Goal: Check status: Check status

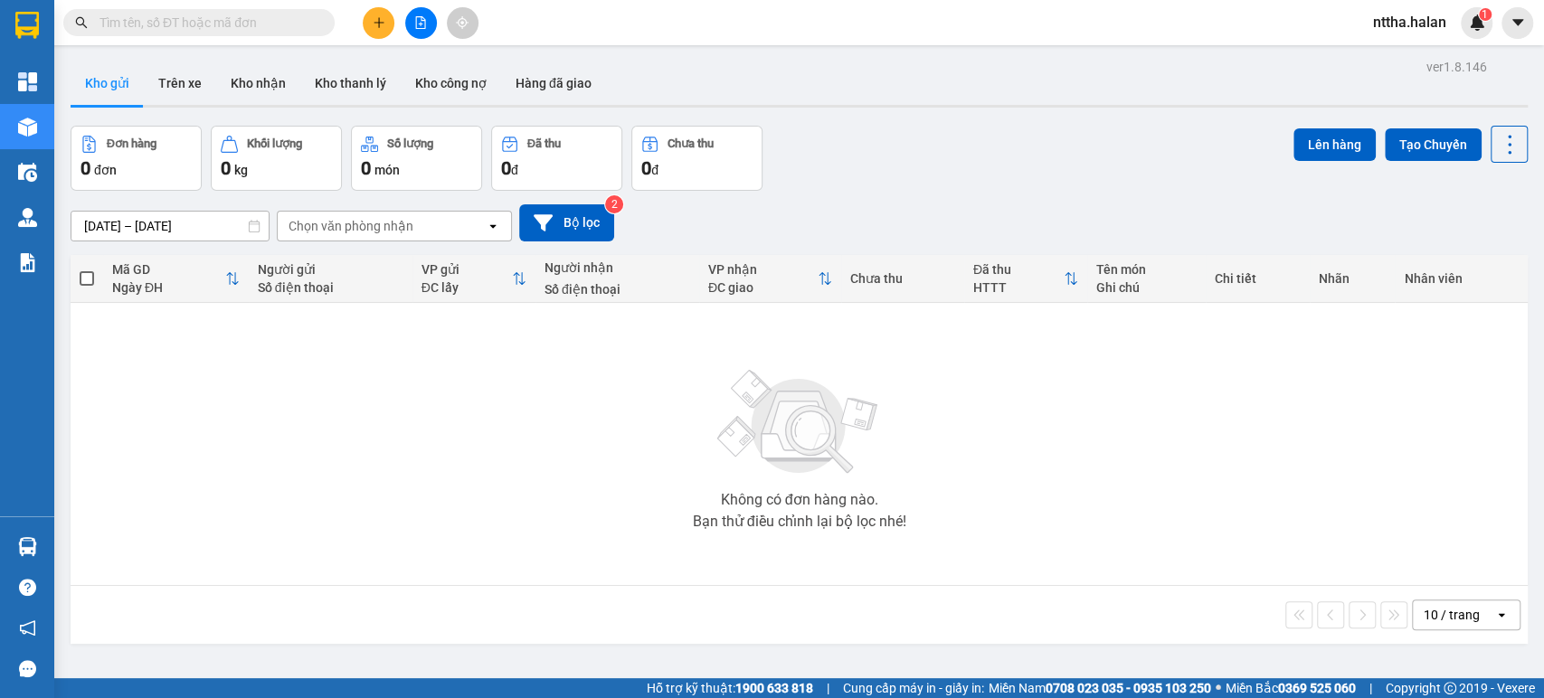
click at [238, 7] on div "Kết quả tìm kiếm ( 0 ) Bộ lọc No Data" at bounding box center [176, 23] width 353 height 32
click at [232, 16] on input "text" at bounding box center [206, 23] width 213 height 20
paste input "0610251678"
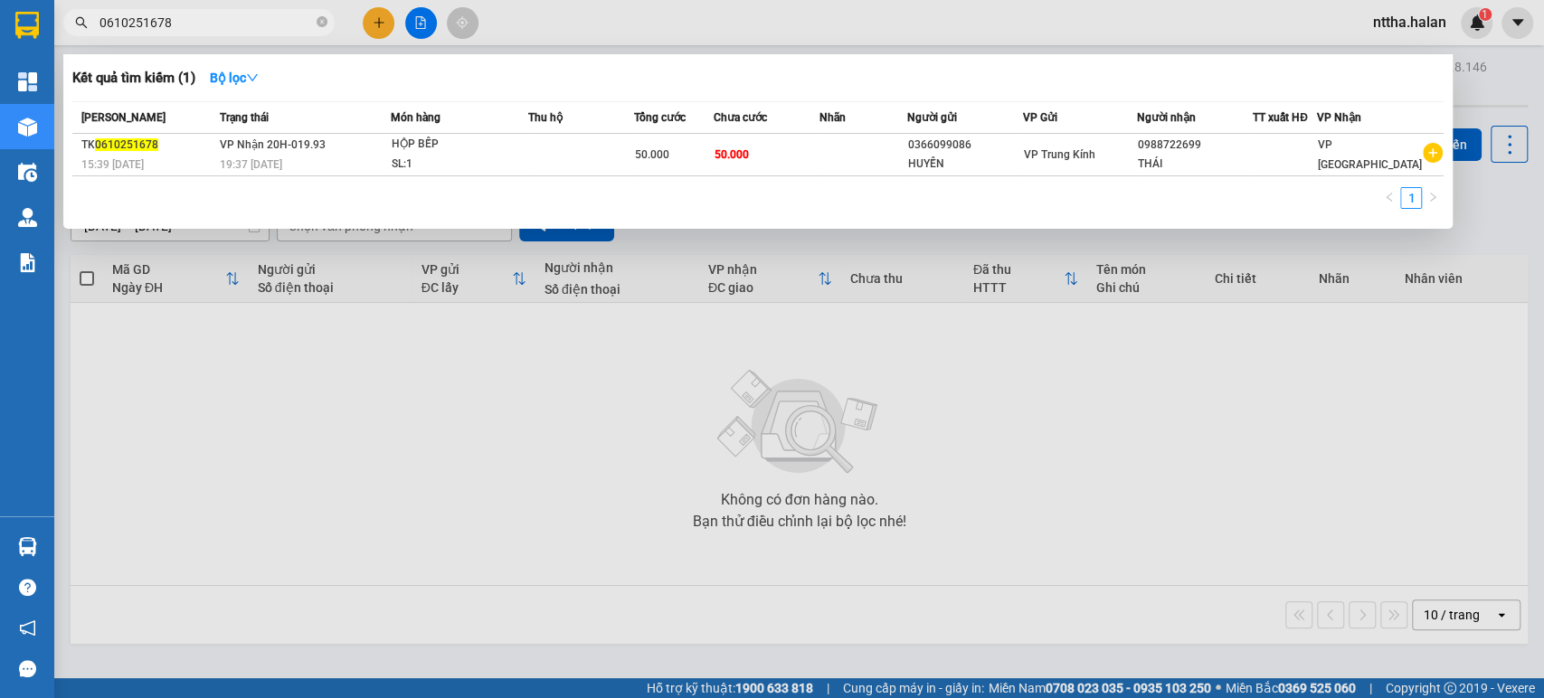
click at [215, 19] on input "0610251678" at bounding box center [206, 23] width 213 height 20
click at [188, 24] on input "0610251482" at bounding box center [206, 23] width 213 height 20
paste input "678"
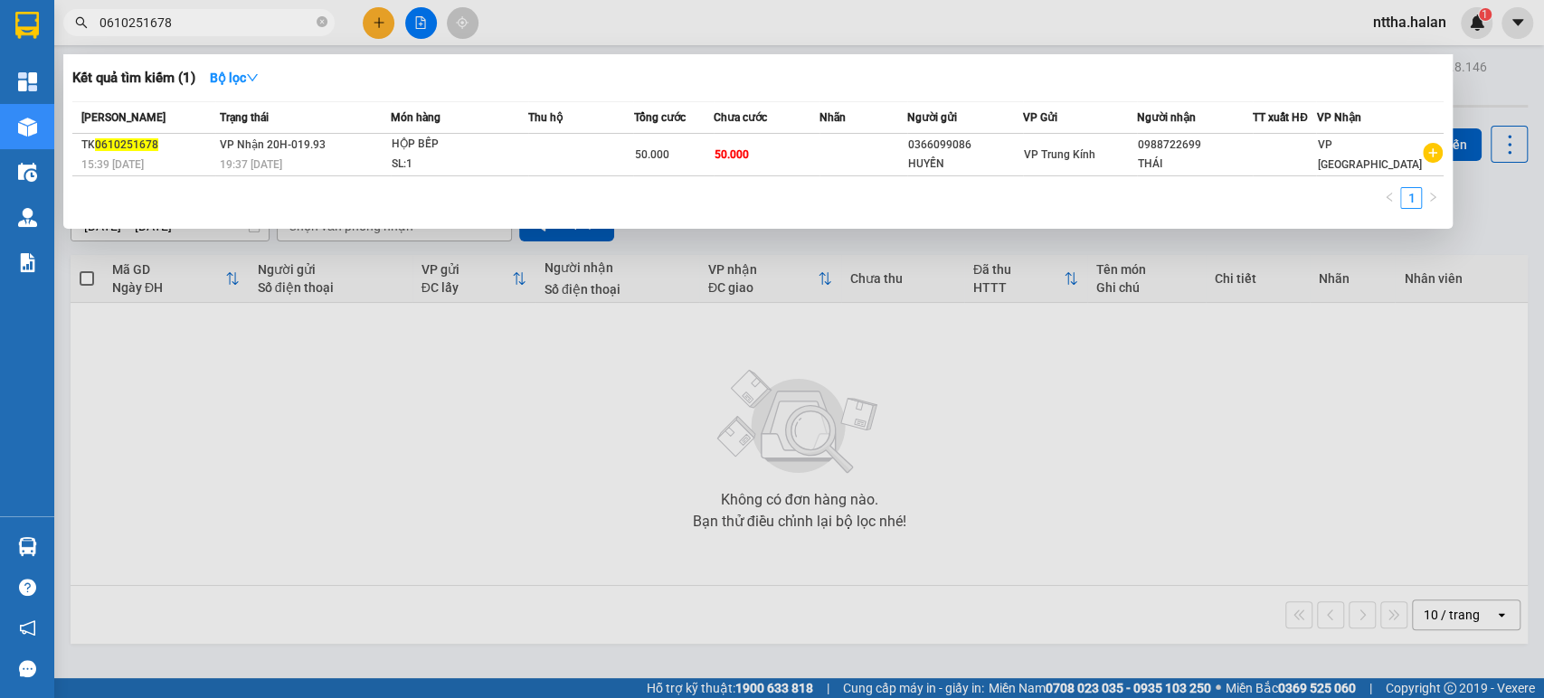
click at [210, 27] on input "0610251678" at bounding box center [206, 23] width 213 height 20
drag, startPoint x: 178, startPoint y: 24, endPoint x: 138, endPoint y: 28, distance: 40.1
click at [138, 28] on input "0610251678" at bounding box center [206, 23] width 213 height 20
drag, startPoint x: 1458, startPoint y: 454, endPoint x: 1298, endPoint y: 360, distance: 185.7
click at [1458, 454] on div at bounding box center [772, 349] width 1544 height 698
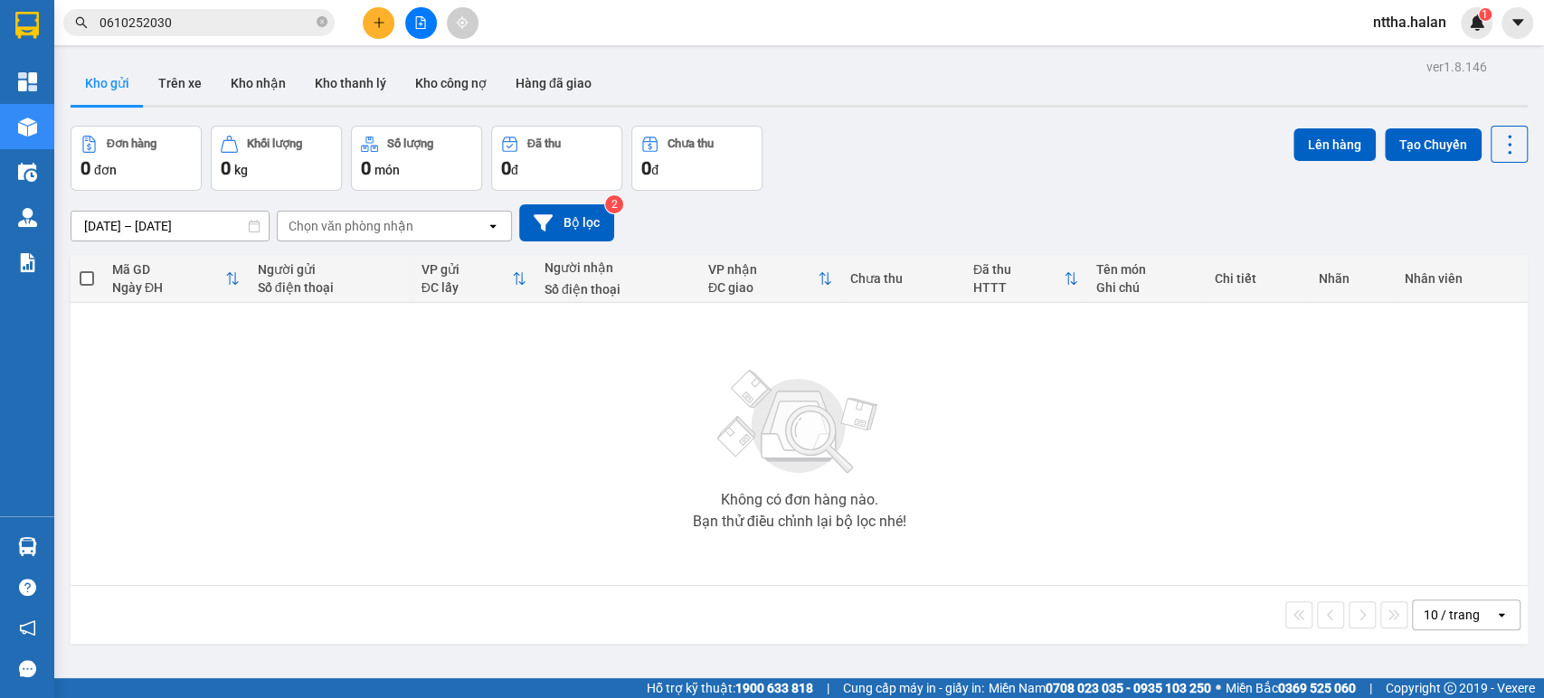
click at [173, 20] on input "0610252030" at bounding box center [206, 23] width 213 height 20
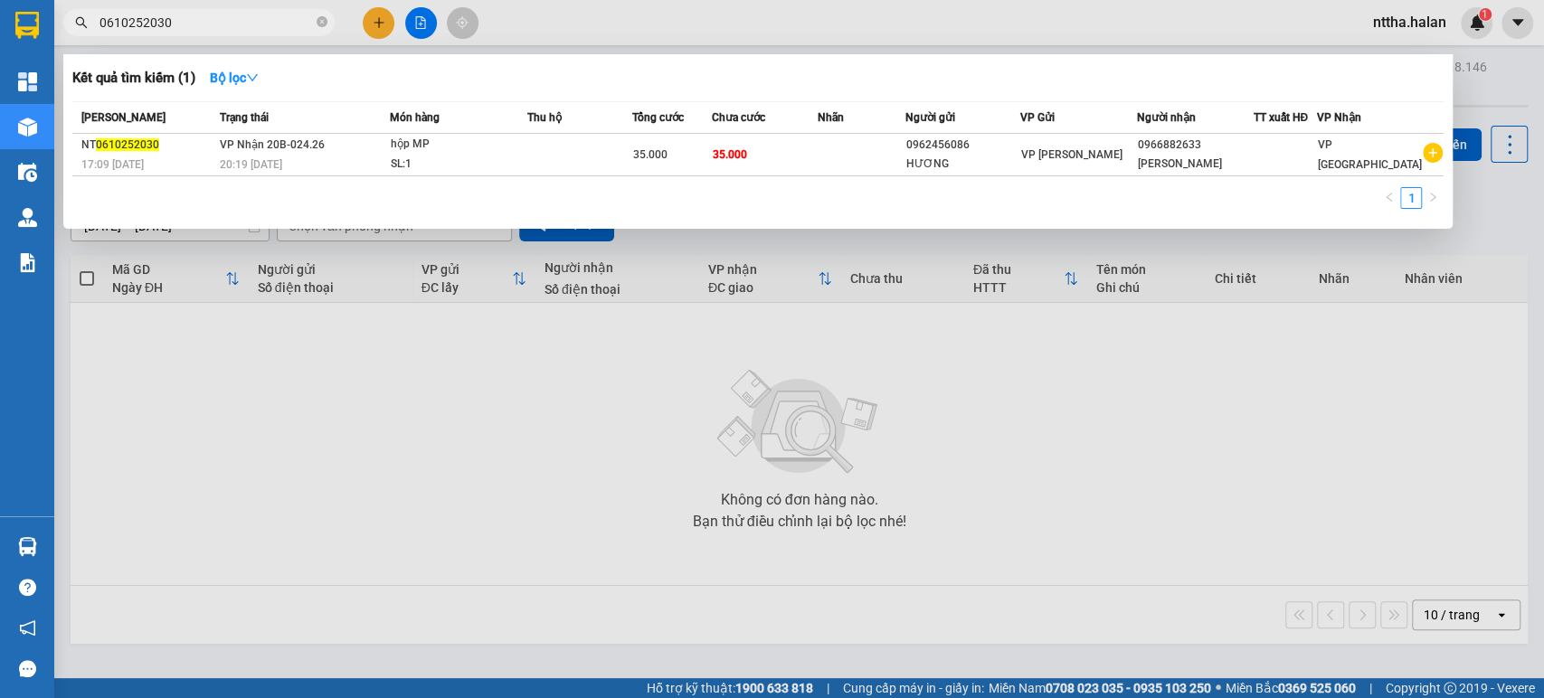
click at [173, 20] on input "0610252030" at bounding box center [206, 23] width 213 height 20
click at [246, 23] on input "0610252030" at bounding box center [206, 23] width 213 height 20
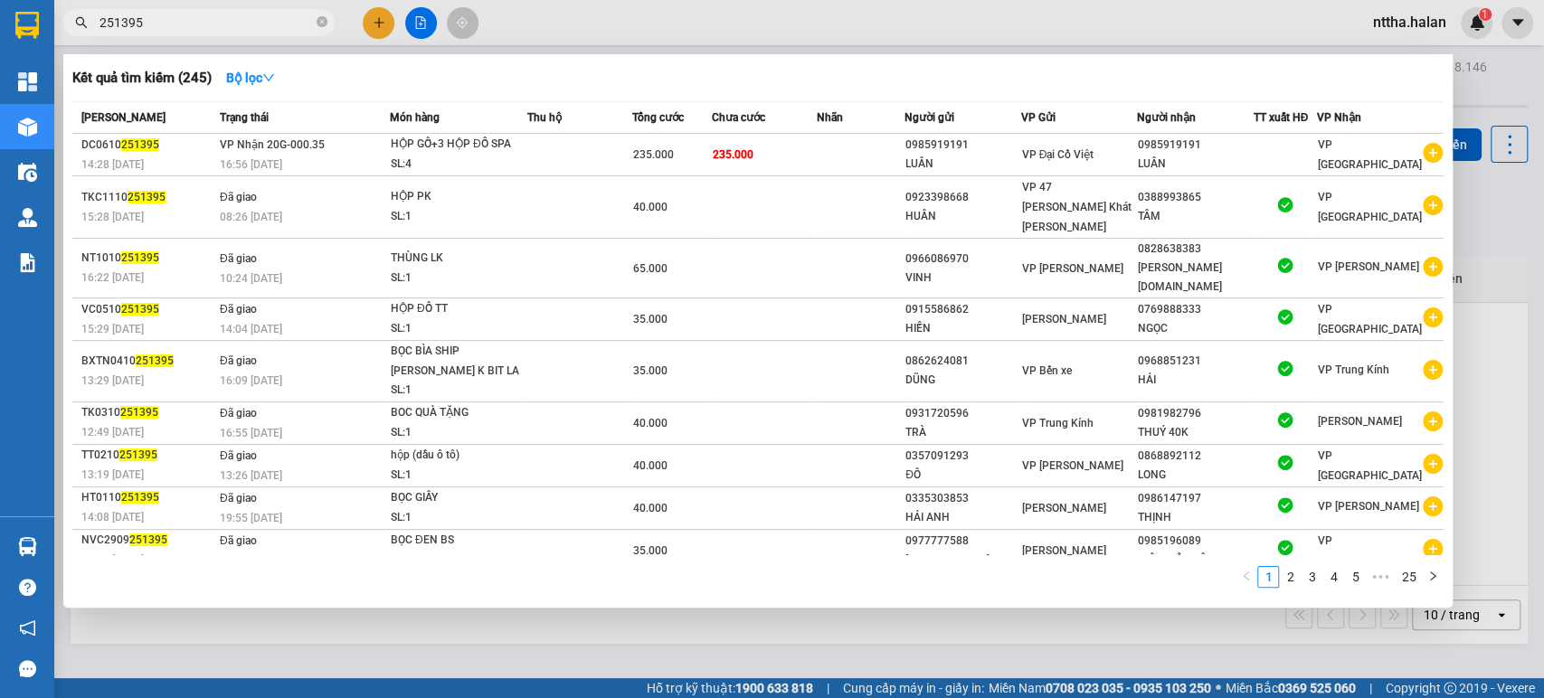
click at [163, 23] on input "251395" at bounding box center [206, 23] width 213 height 20
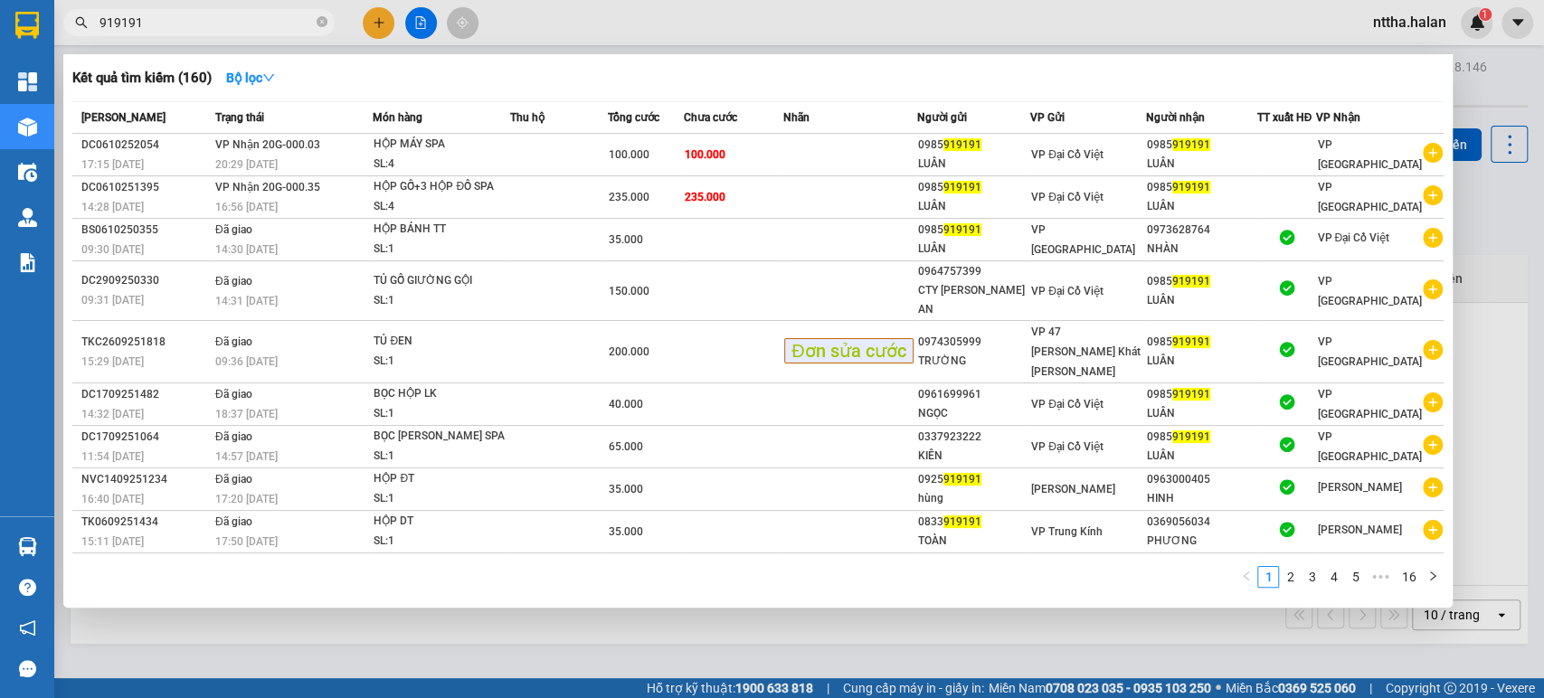
click at [183, 17] on input "919191" at bounding box center [206, 23] width 213 height 20
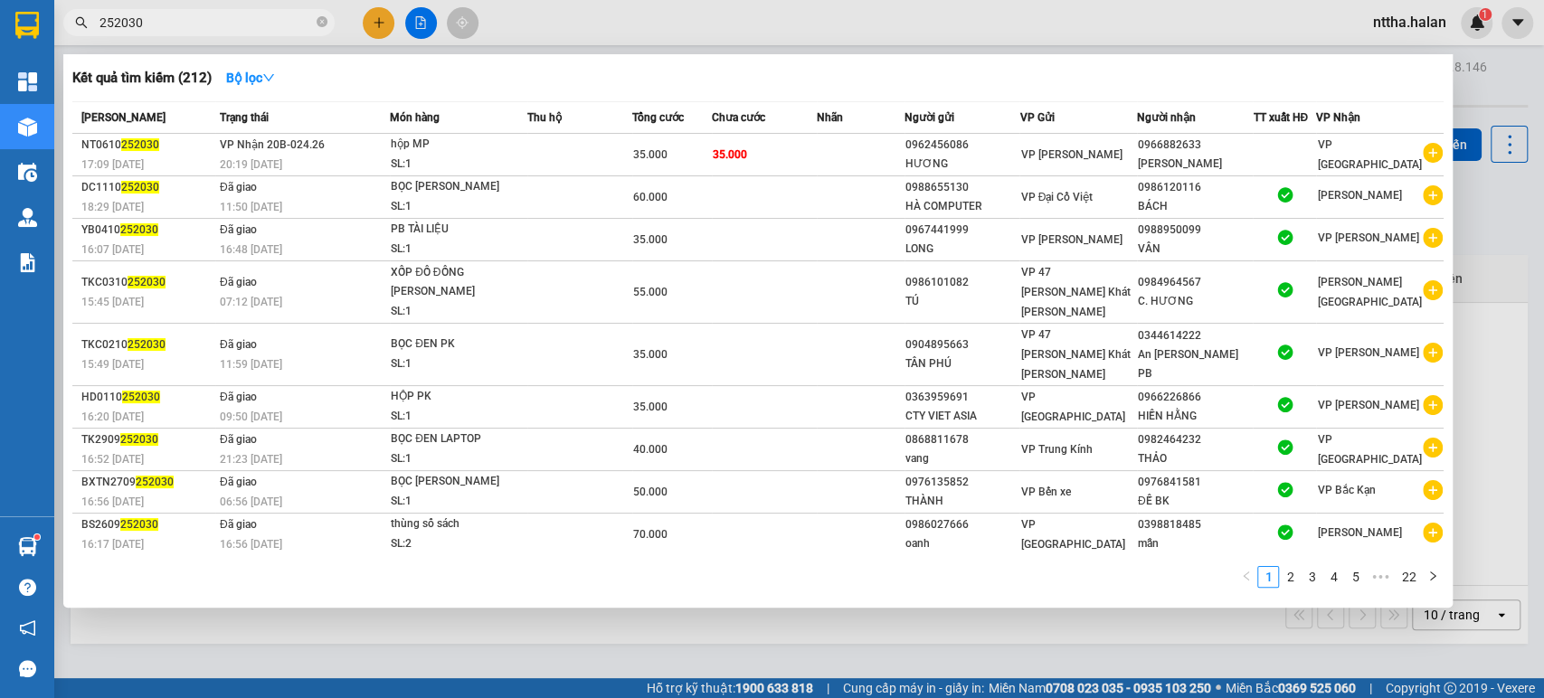
click at [209, 21] on input "252030" at bounding box center [206, 23] width 213 height 20
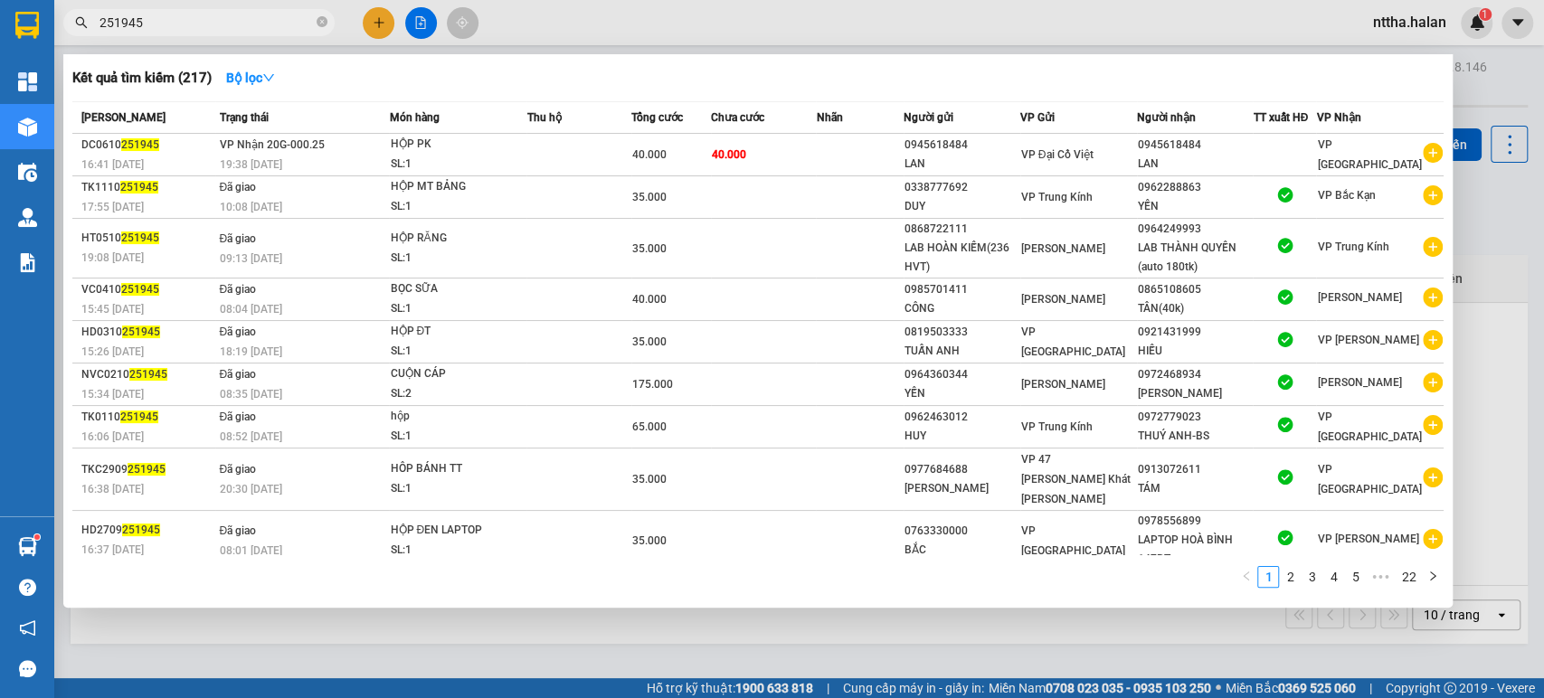
click at [249, 26] on input "251945" at bounding box center [206, 23] width 213 height 20
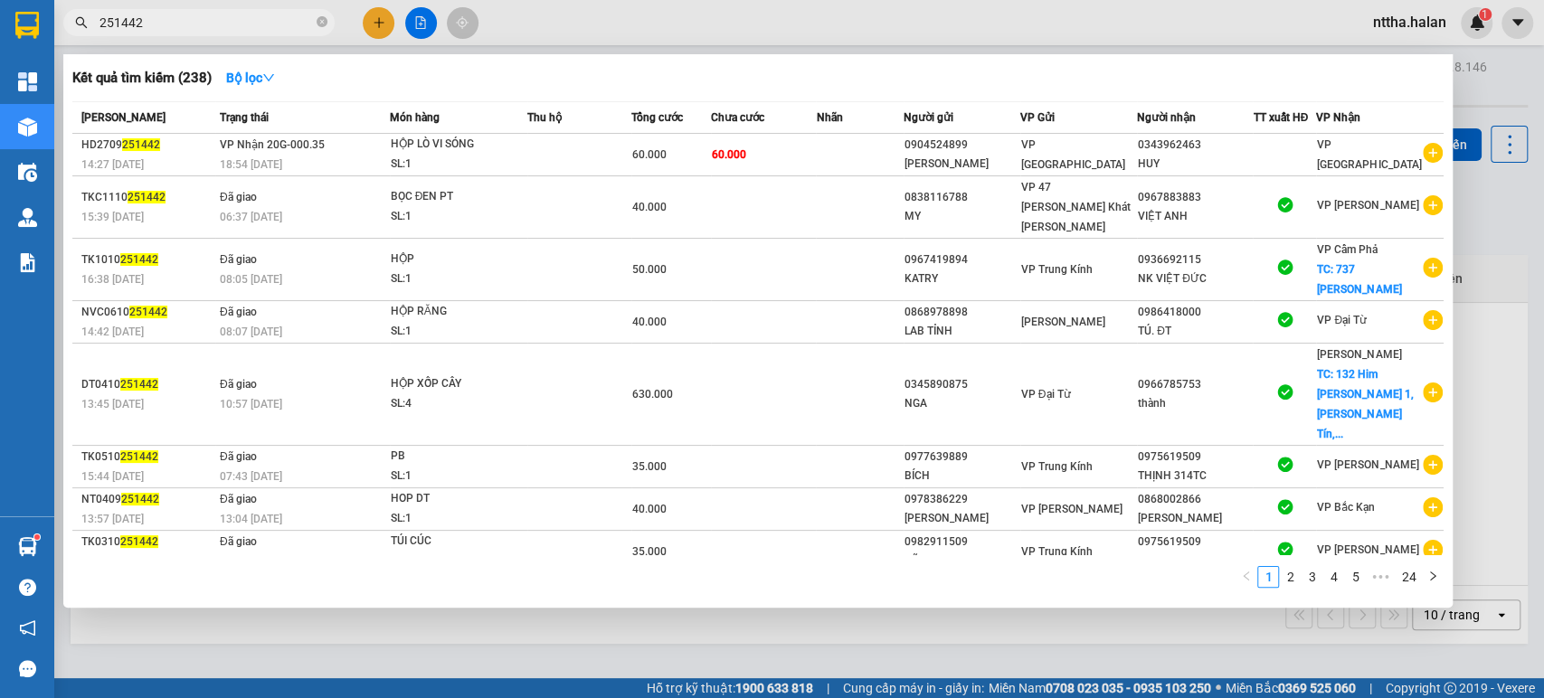
click at [239, 26] on input "251442" at bounding box center [206, 23] width 213 height 20
drag, startPoint x: 239, startPoint y: 26, endPoint x: 285, endPoint y: 24, distance: 46.2
click at [237, 24] on input "251442" at bounding box center [206, 23] width 213 height 20
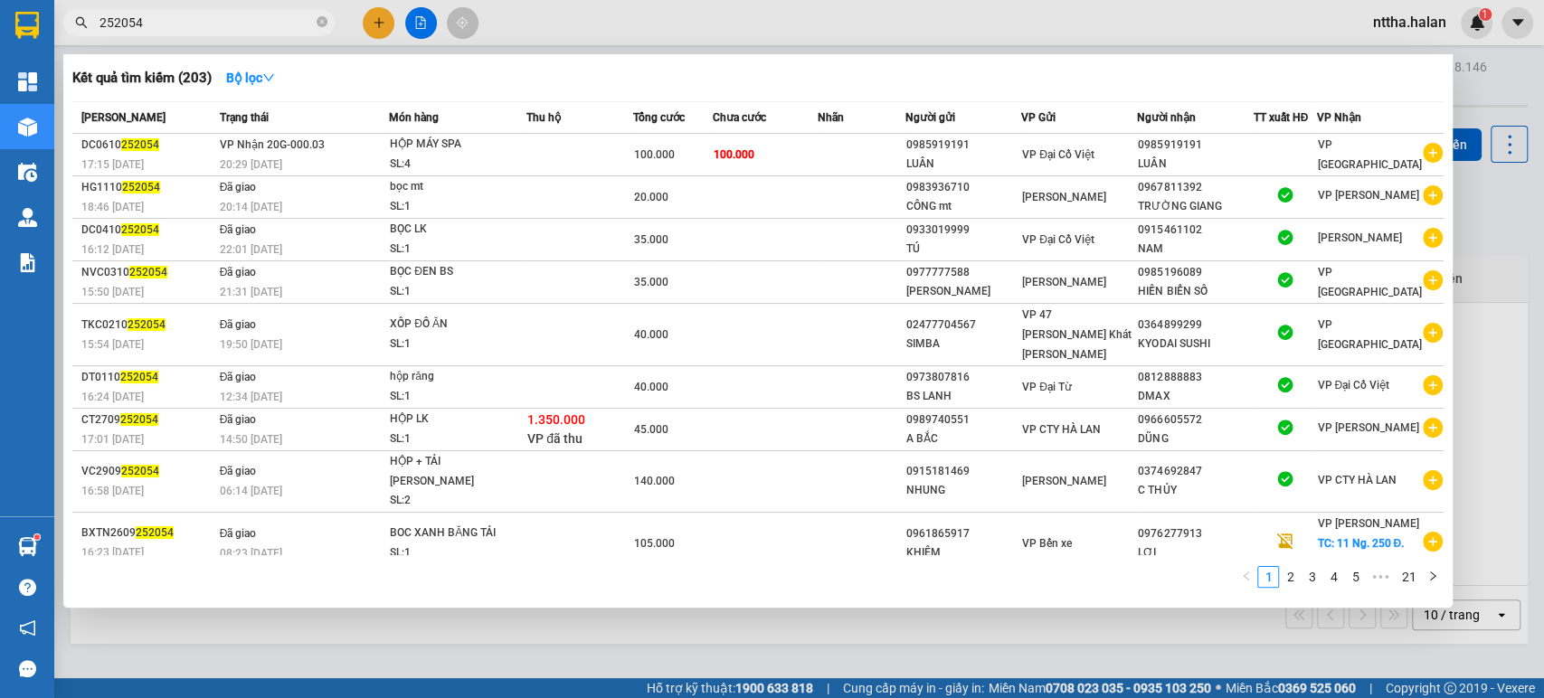
click at [195, 28] on input "252054" at bounding box center [206, 23] width 213 height 20
drag, startPoint x: 195, startPoint y: 28, endPoint x: 221, endPoint y: 14, distance: 29.2
click at [195, 27] on input "252054" at bounding box center [206, 23] width 213 height 20
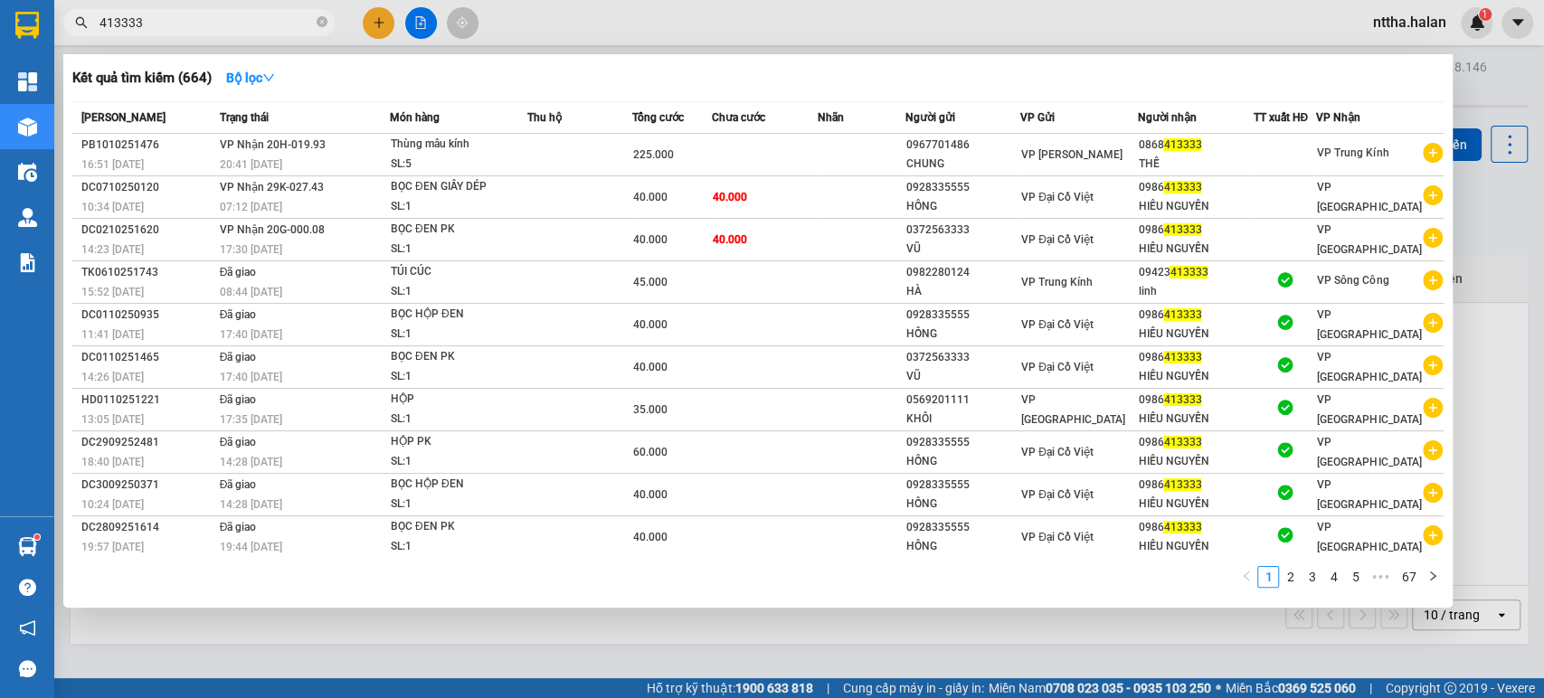
click at [170, 24] on input "413333" at bounding box center [206, 23] width 213 height 20
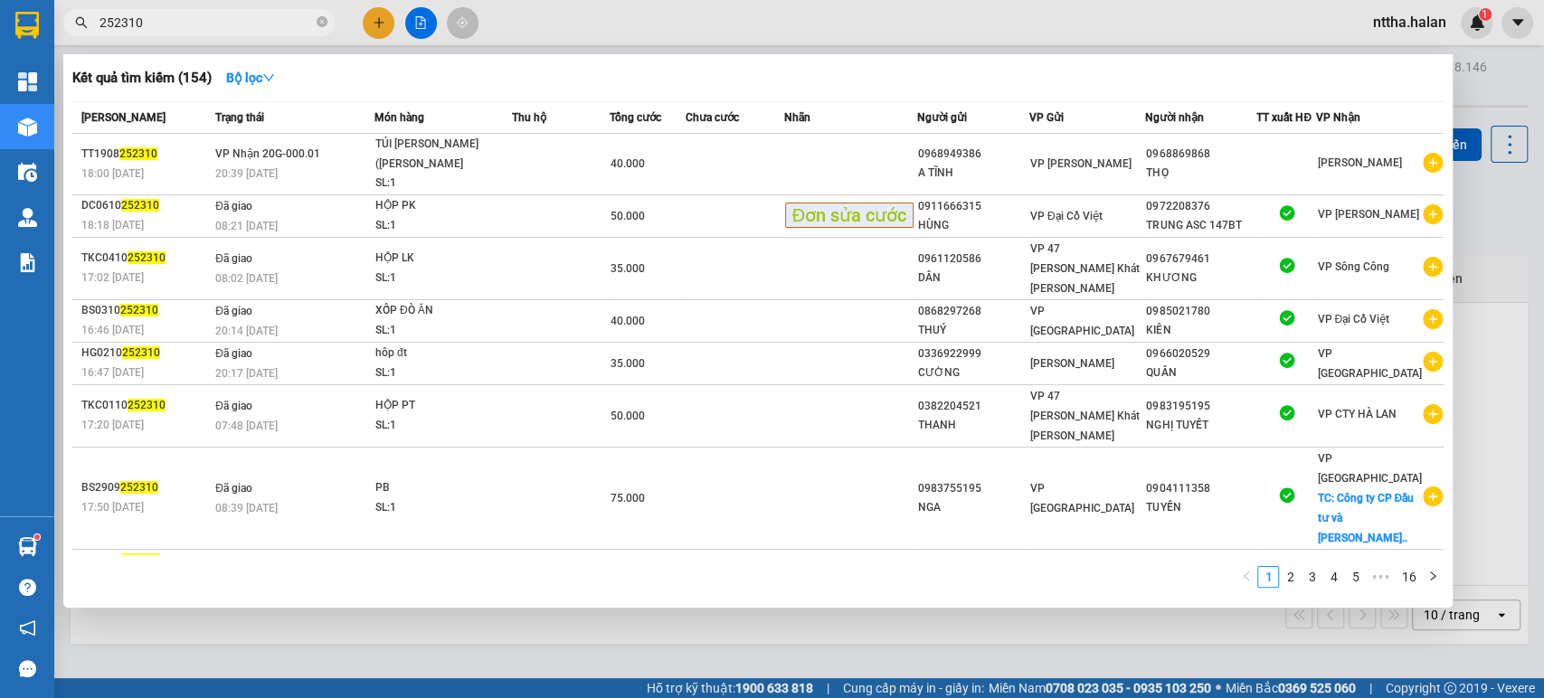
click at [183, 14] on input "252310" at bounding box center [206, 23] width 213 height 20
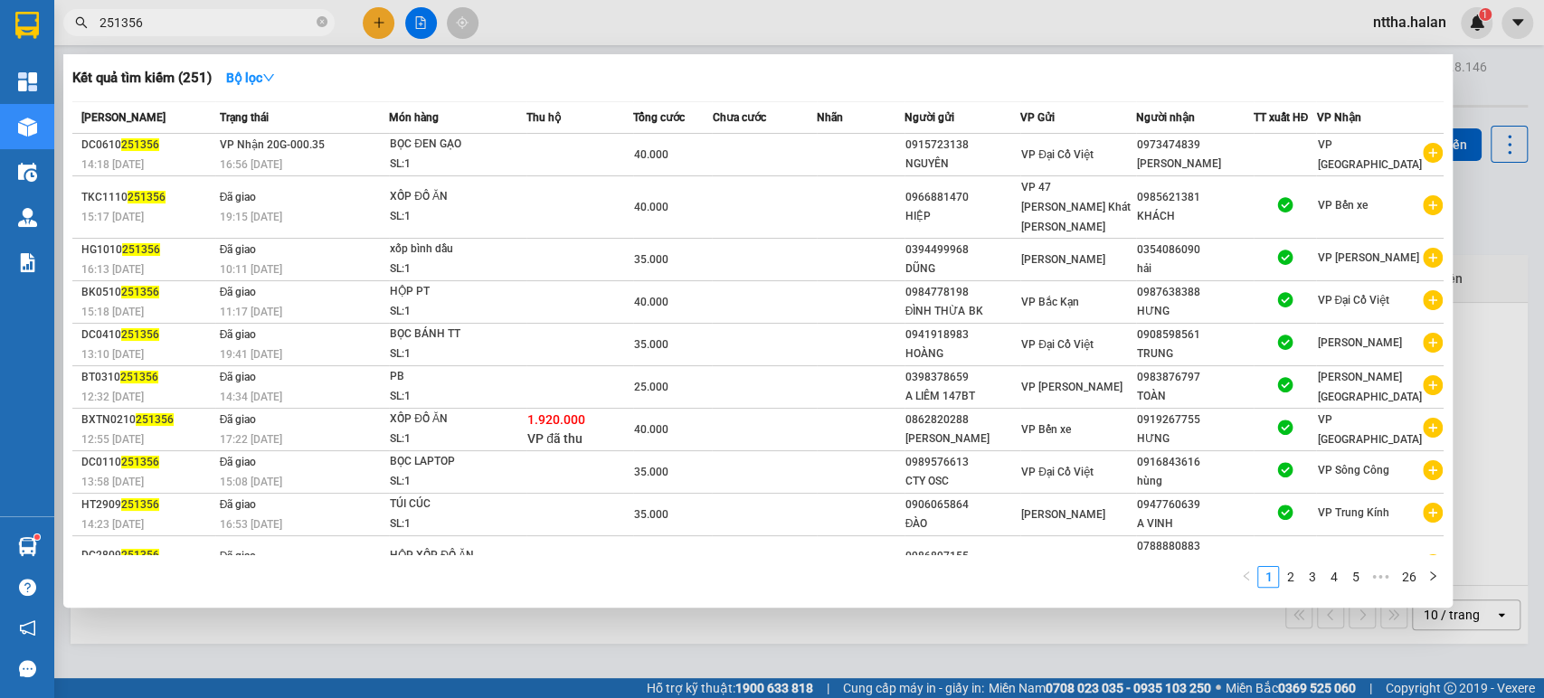
click at [190, 22] on input "251356" at bounding box center [206, 23] width 213 height 20
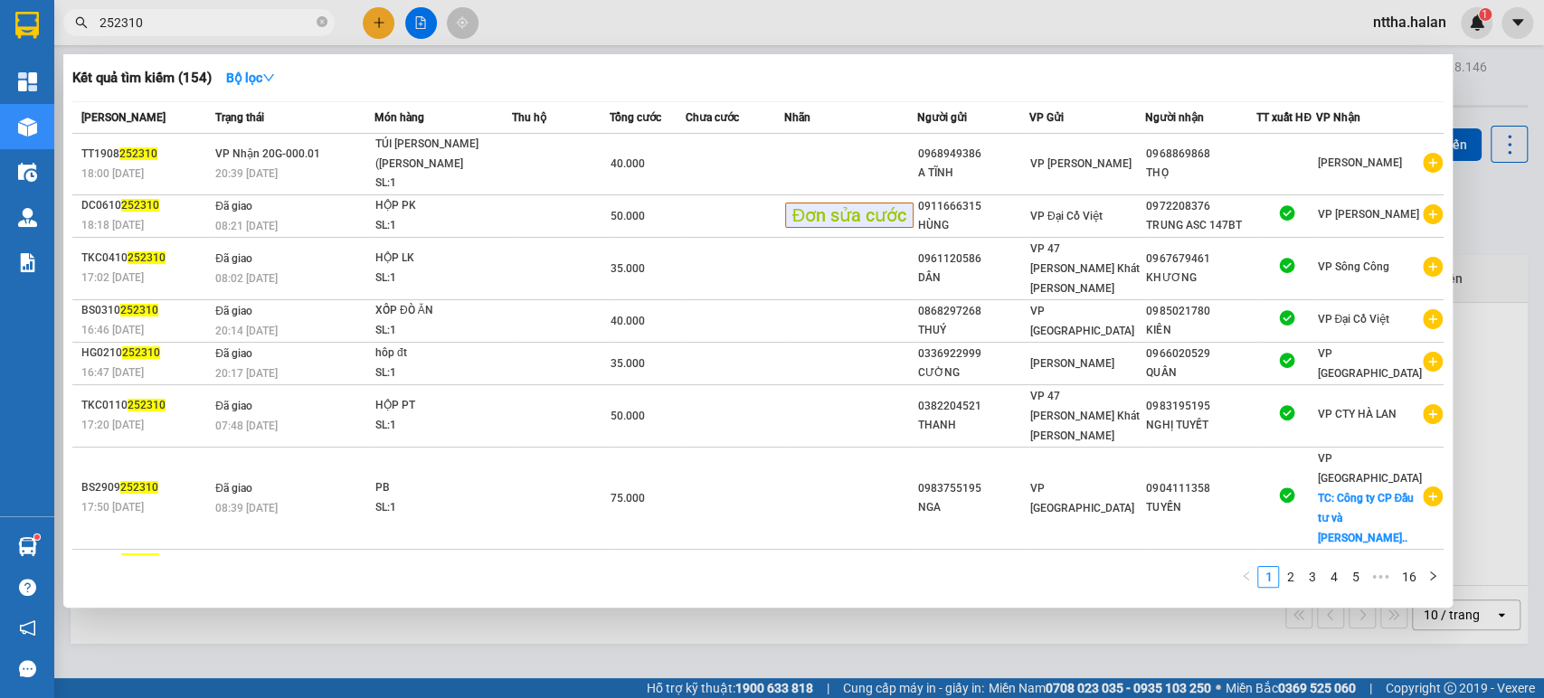
click at [170, 22] on input "252310" at bounding box center [206, 23] width 213 height 20
drag, startPoint x: 170, startPoint y: 22, endPoint x: 137, endPoint y: 24, distance: 33.5
click at [138, 24] on input "252310" at bounding box center [206, 23] width 213 height 20
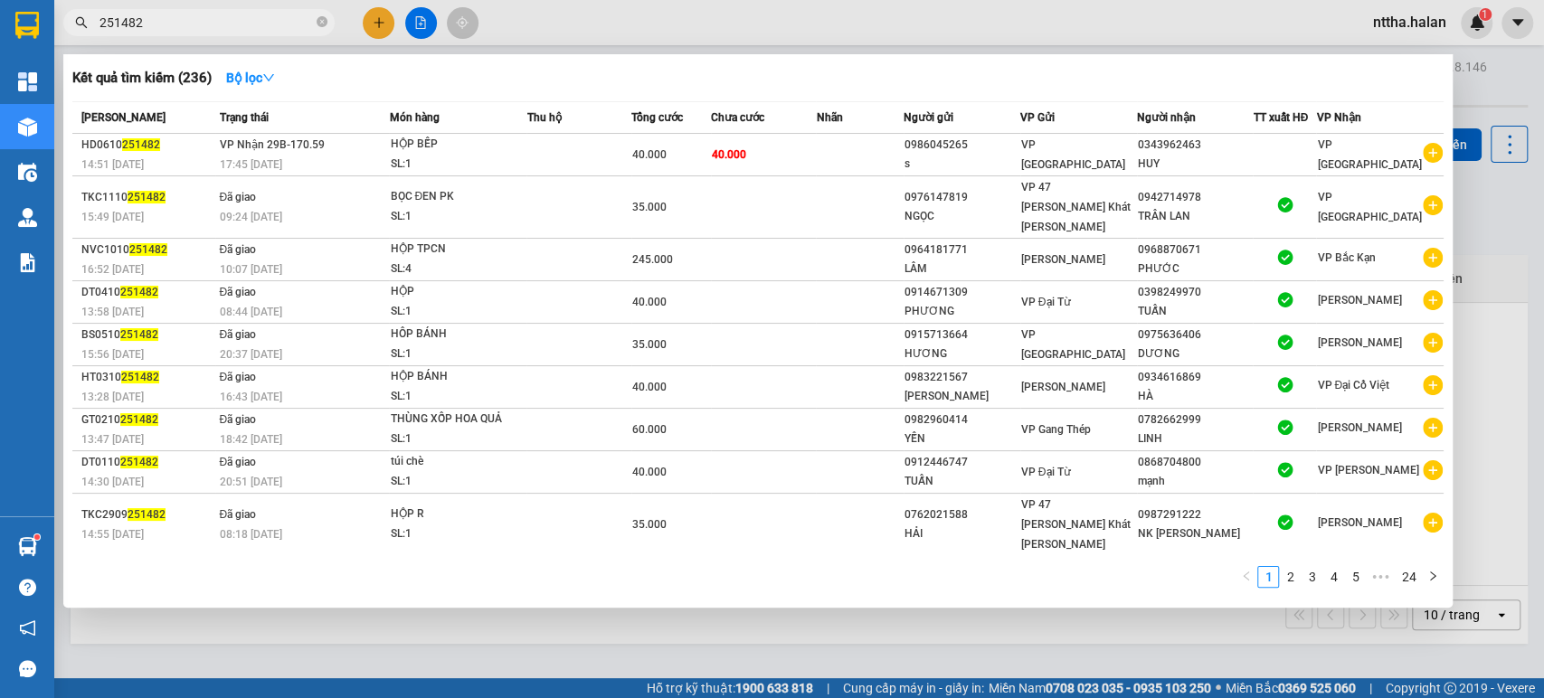
click at [216, 20] on input "251482" at bounding box center [206, 23] width 213 height 20
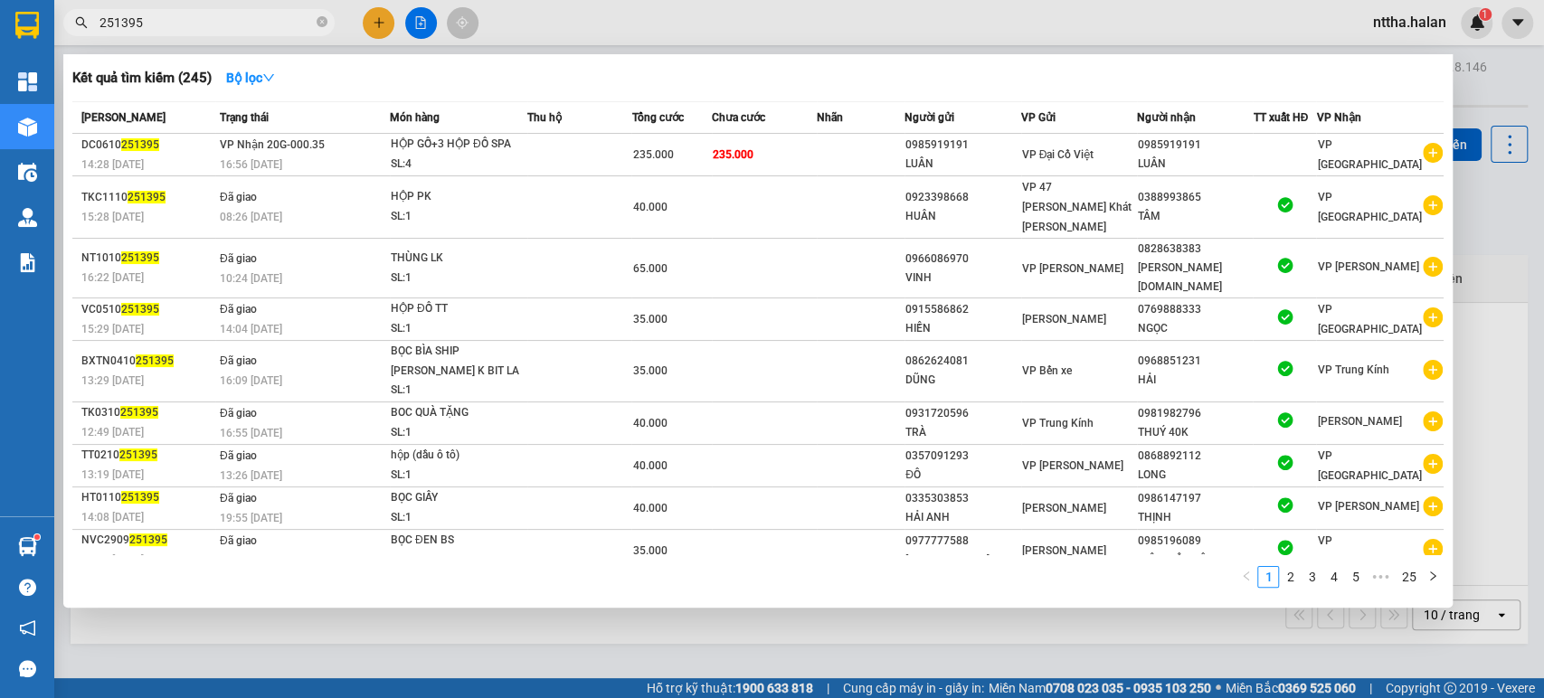
click at [218, 29] on input "251395" at bounding box center [206, 23] width 213 height 20
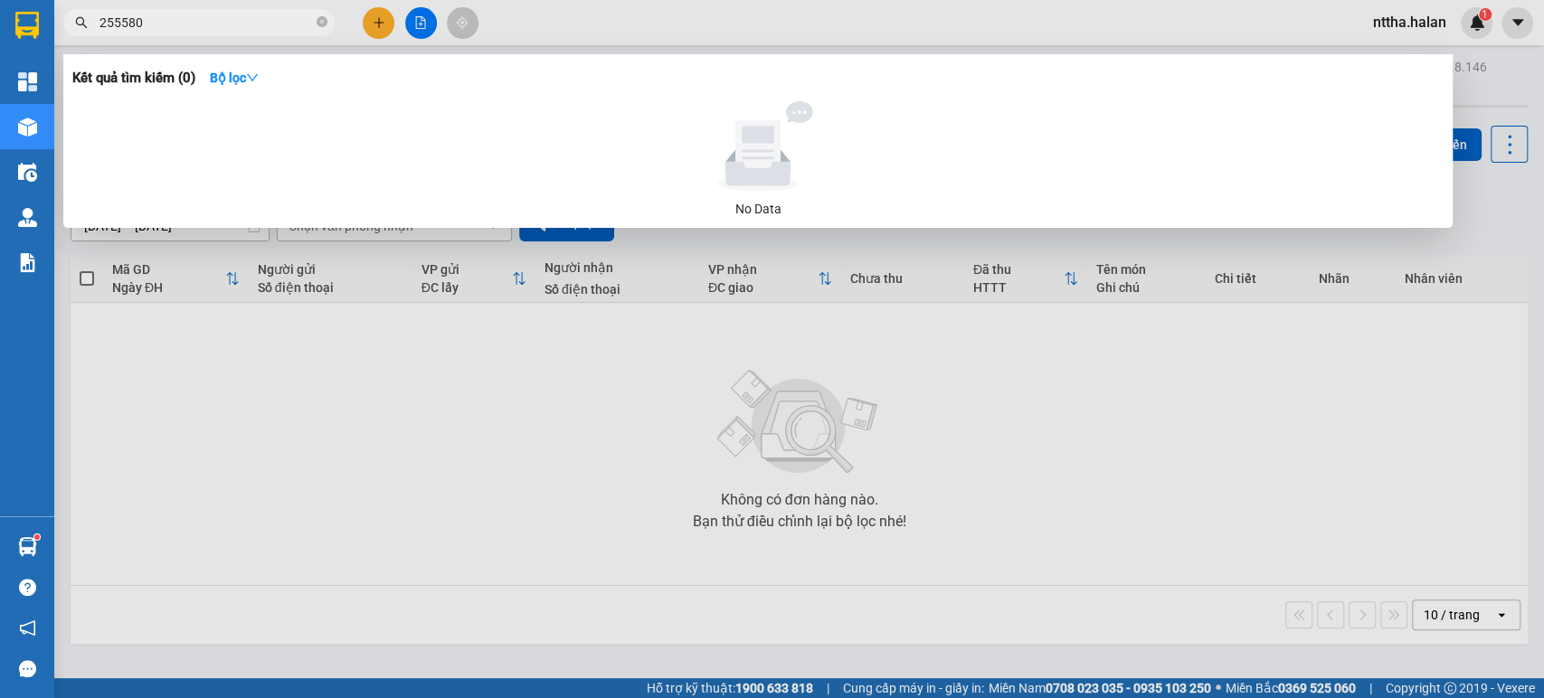
click at [189, 22] on input "255580" at bounding box center [206, 23] width 213 height 20
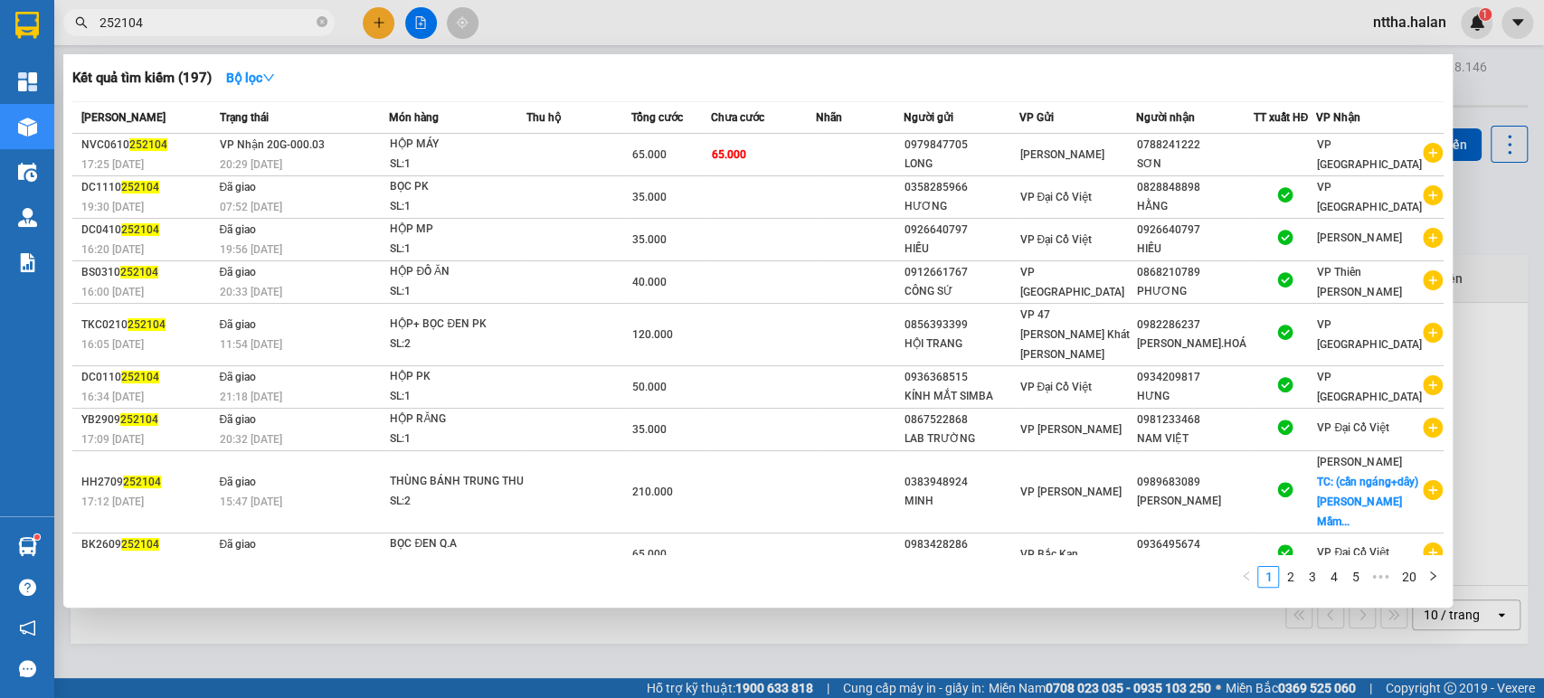
click at [207, 24] on input "252104" at bounding box center [206, 23] width 213 height 20
drag, startPoint x: 207, startPoint y: 24, endPoint x: 567, endPoint y: 20, distance: 360.1
click at [211, 22] on input "252104" at bounding box center [206, 23] width 213 height 20
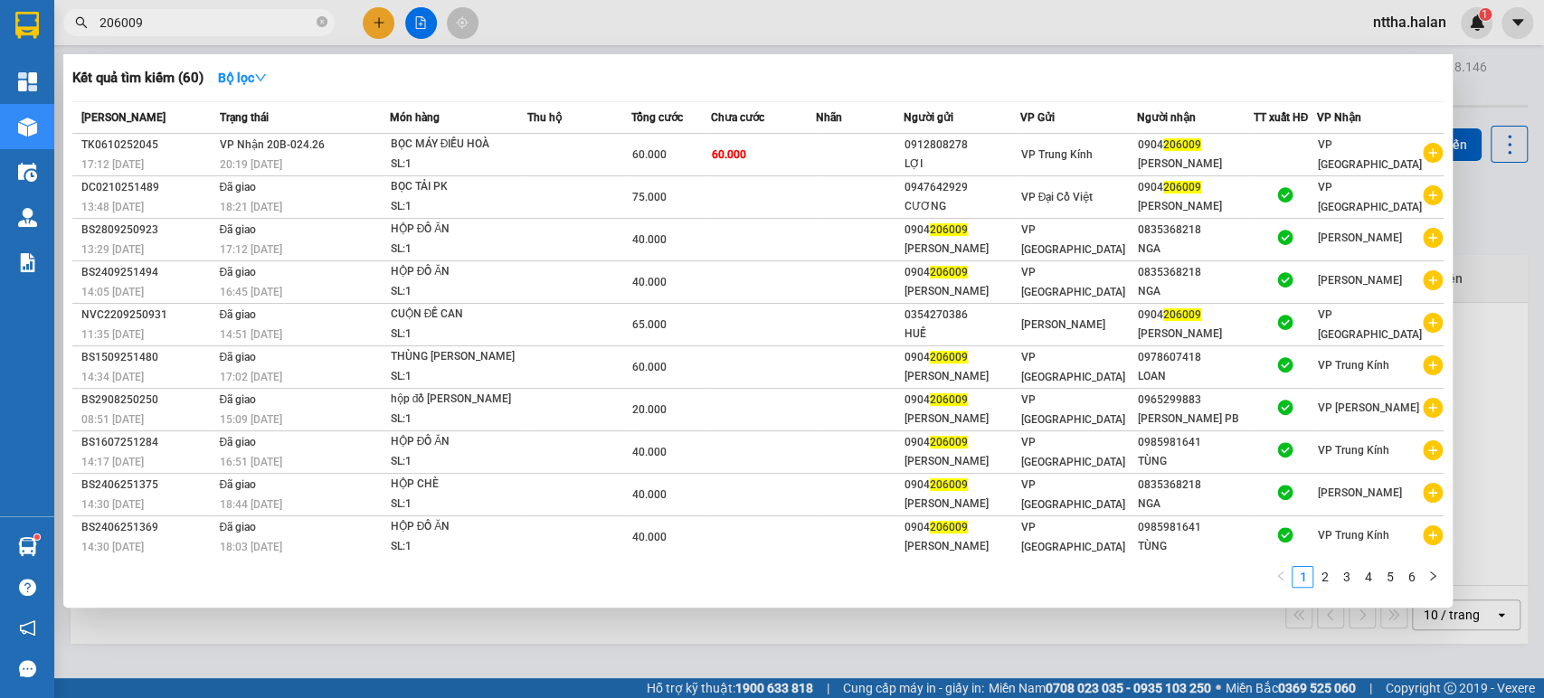
click at [223, 606] on div "Kết quả tìm kiếm ( 60 ) Bộ lọc Mã ĐH Trạng thái Món hàng Thu hộ Tổng cước Chưa …" at bounding box center [758, 331] width 1390 height 554
click at [219, 560] on div "Mã ĐH Trạng thái Món hàng Thu hộ Tổng cước Chưa cước Nhãn Người gửi VP Gửi Ngườ…" at bounding box center [757, 350] width 1371 height 498
click at [214, 32] on input "206009" at bounding box center [206, 23] width 213 height 20
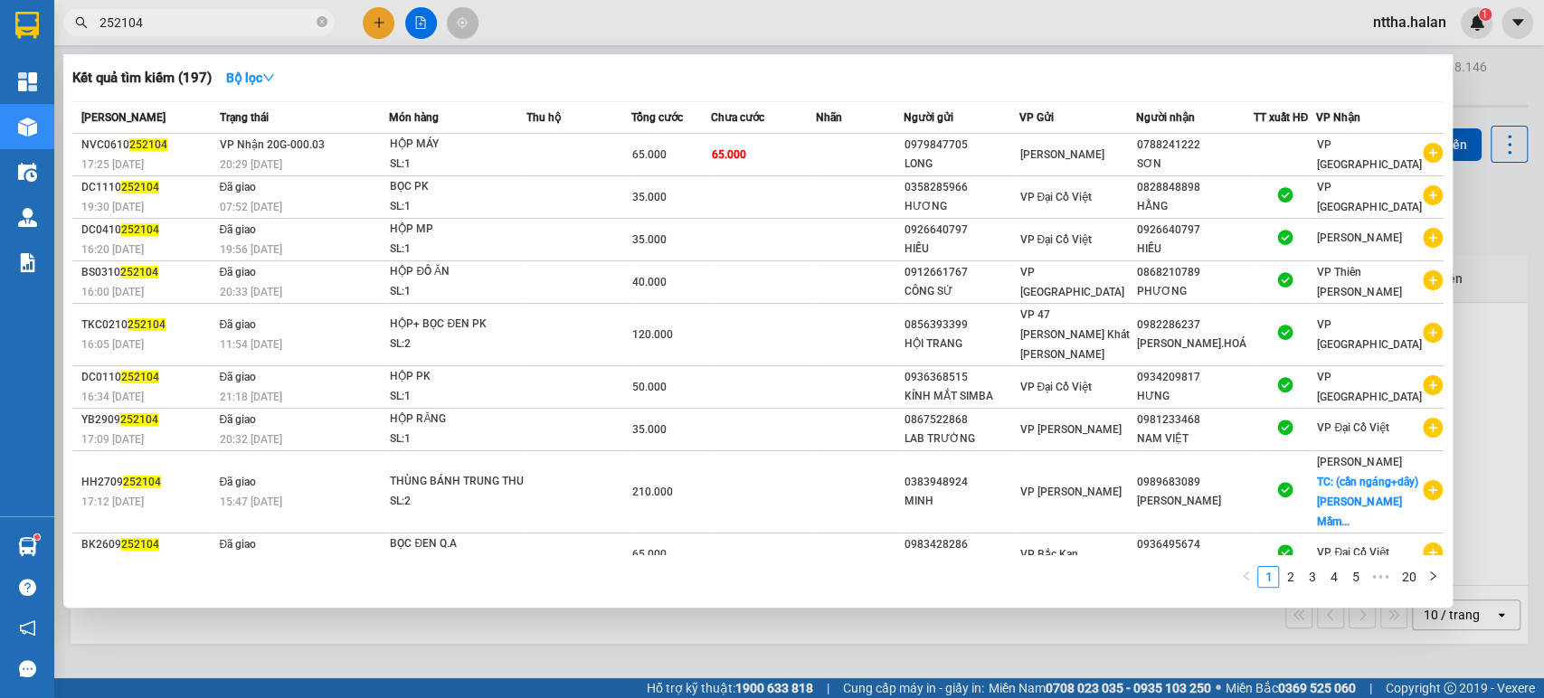
click at [187, 27] on input "252104" at bounding box center [206, 23] width 213 height 20
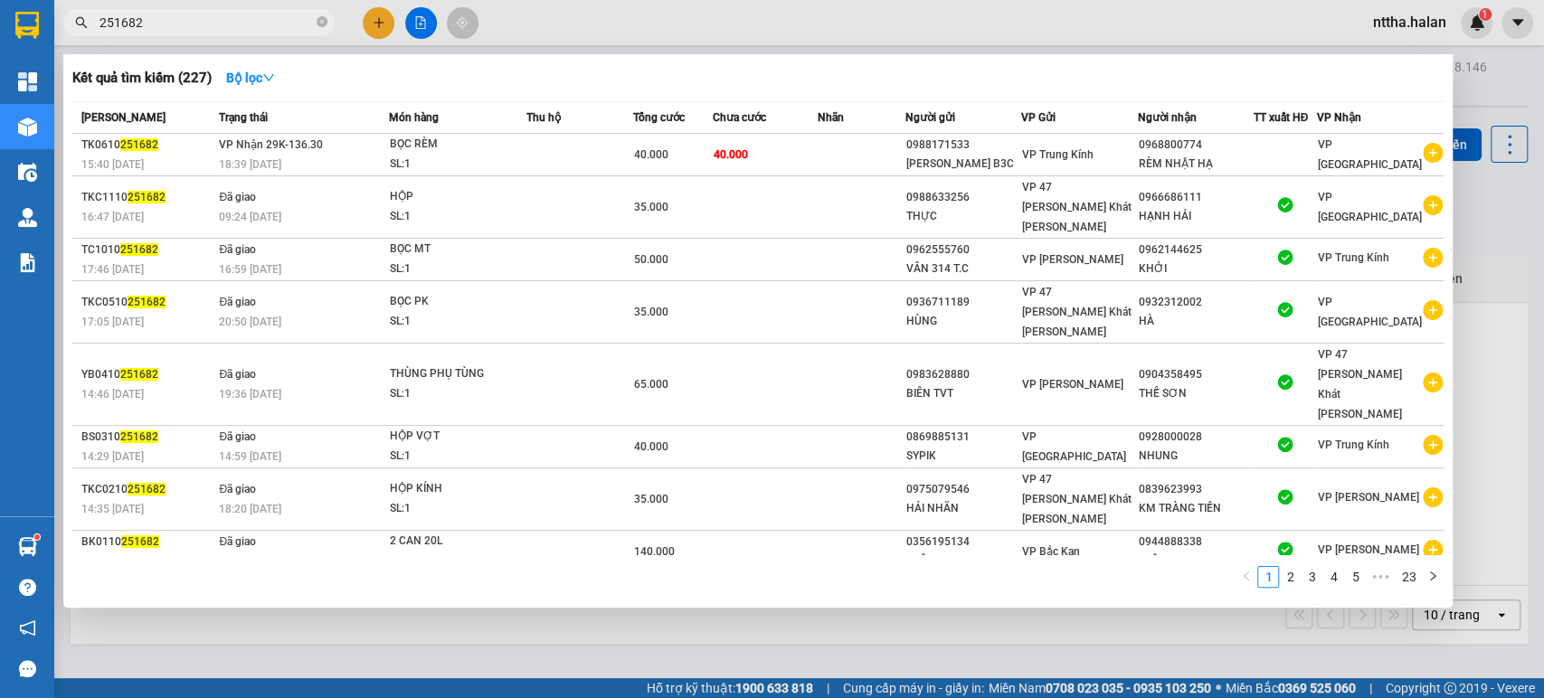
click at [275, 18] on input "251682" at bounding box center [206, 23] width 213 height 20
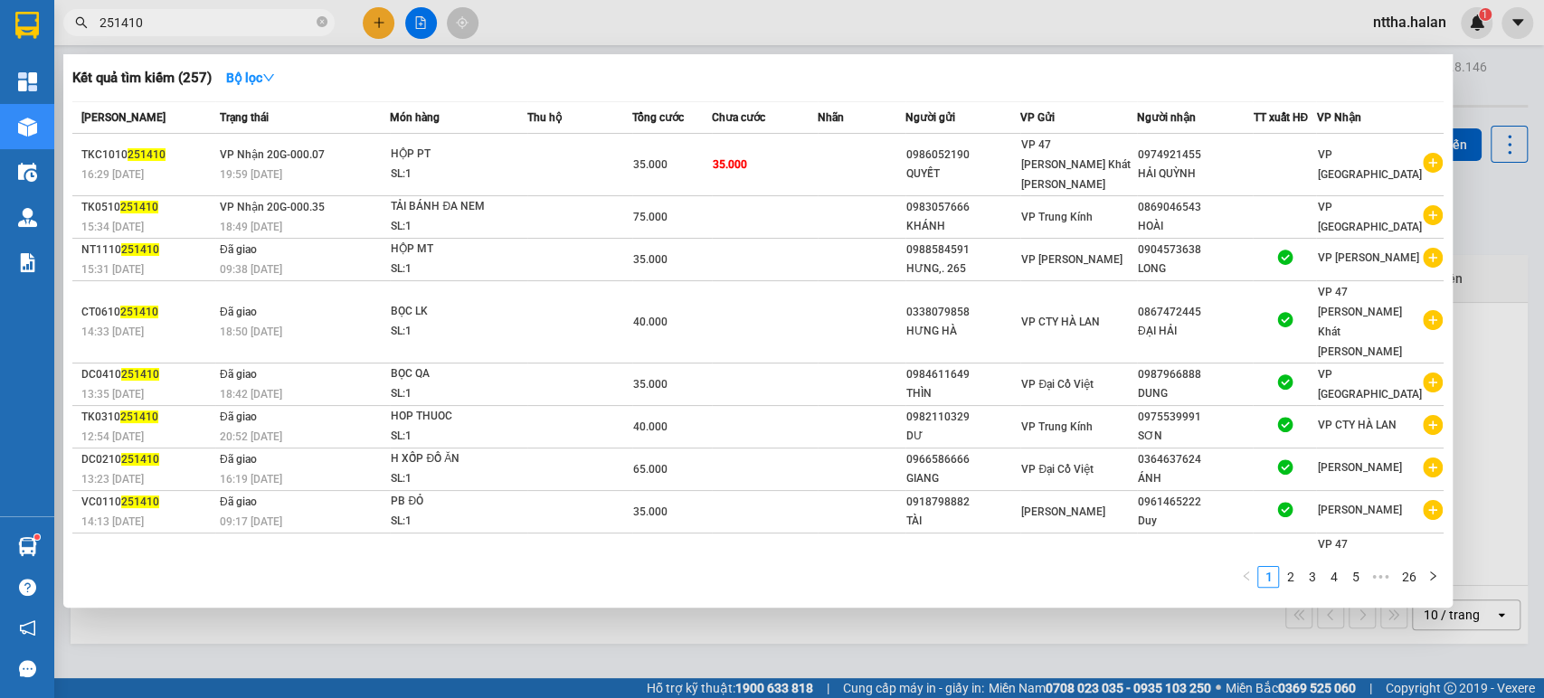
click at [147, 19] on input "251410" at bounding box center [206, 23] width 213 height 20
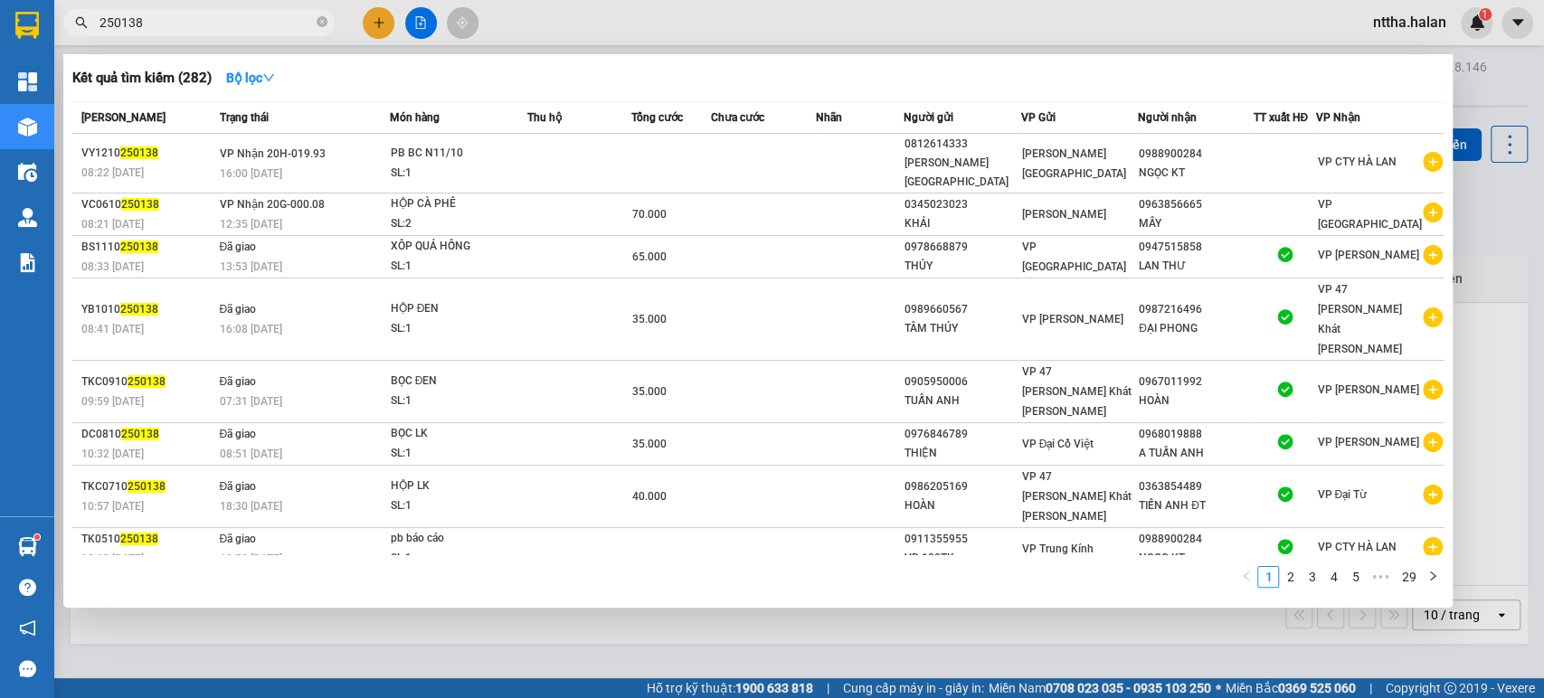
click at [193, 23] on input "250138" at bounding box center [206, 23] width 213 height 20
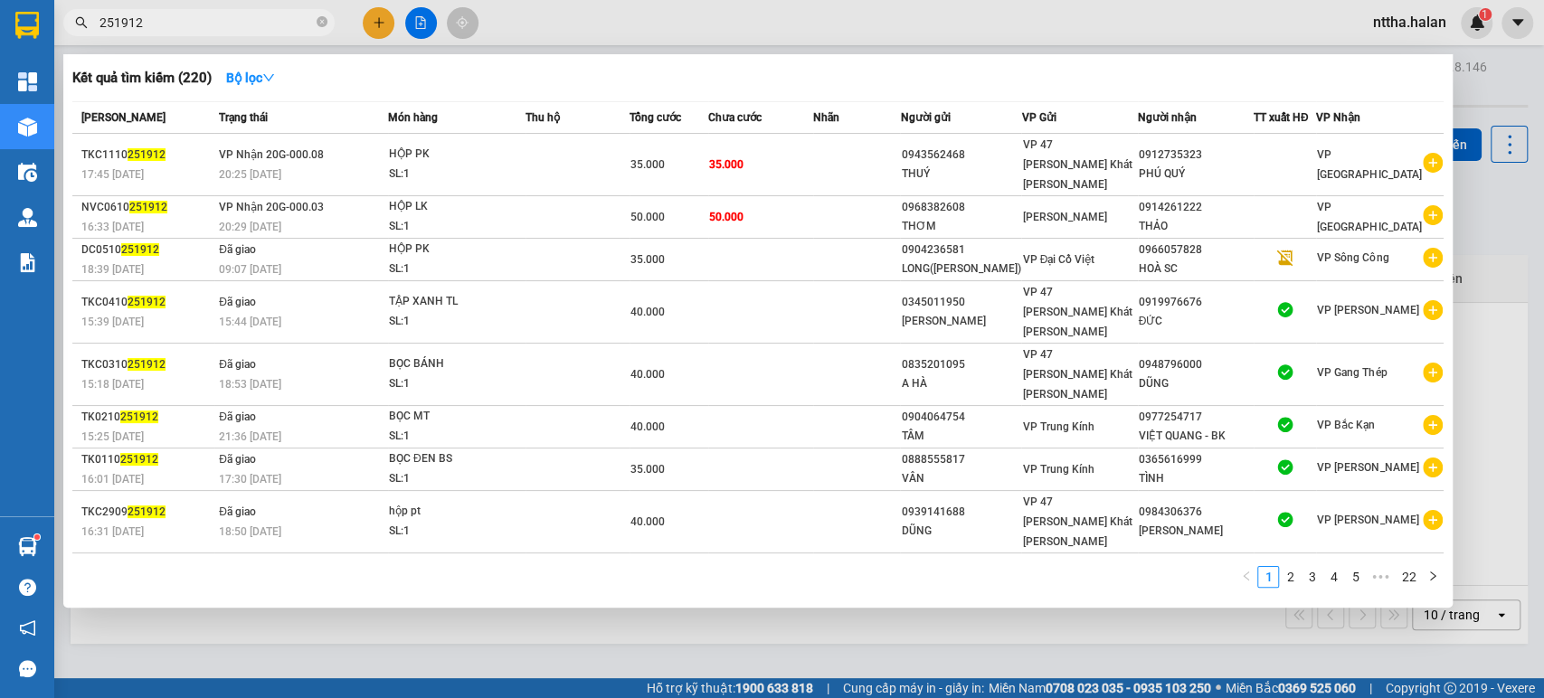
click at [103, 18] on input "251912" at bounding box center [206, 23] width 213 height 20
click at [98, 19] on span "251912" at bounding box center [198, 22] width 271 height 27
click at [100, 20] on input "251912" at bounding box center [206, 23] width 213 height 20
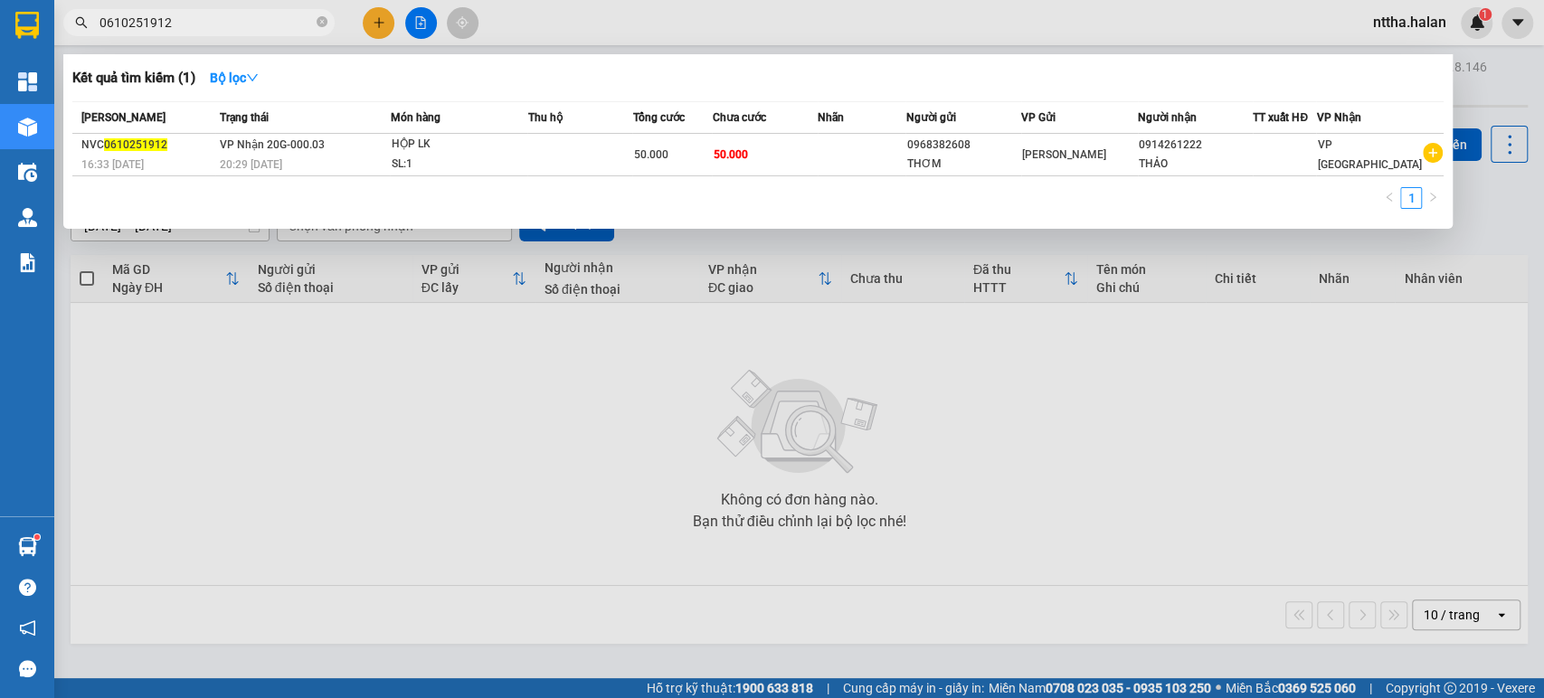
click at [249, 23] on input "0610251912" at bounding box center [206, 23] width 213 height 20
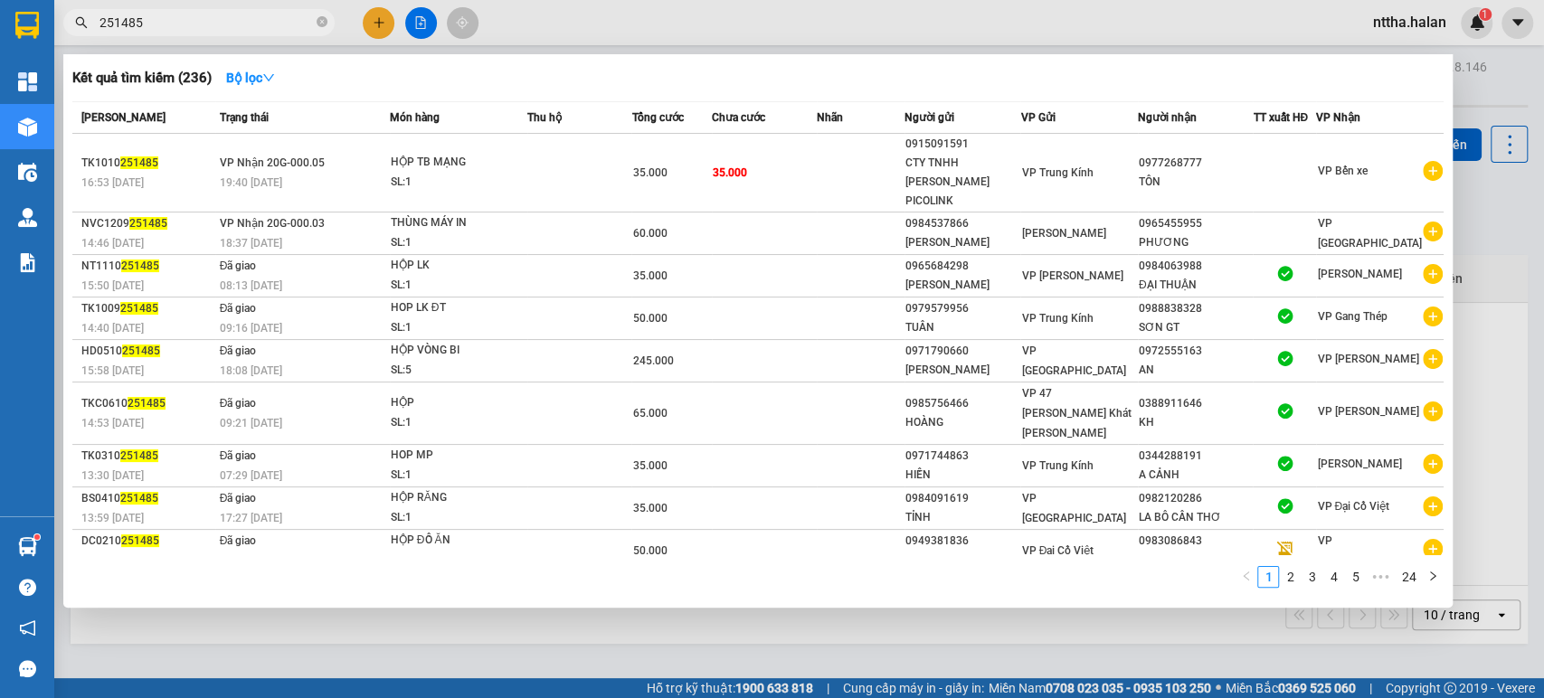
click at [203, 28] on input "251485" at bounding box center [206, 23] width 213 height 20
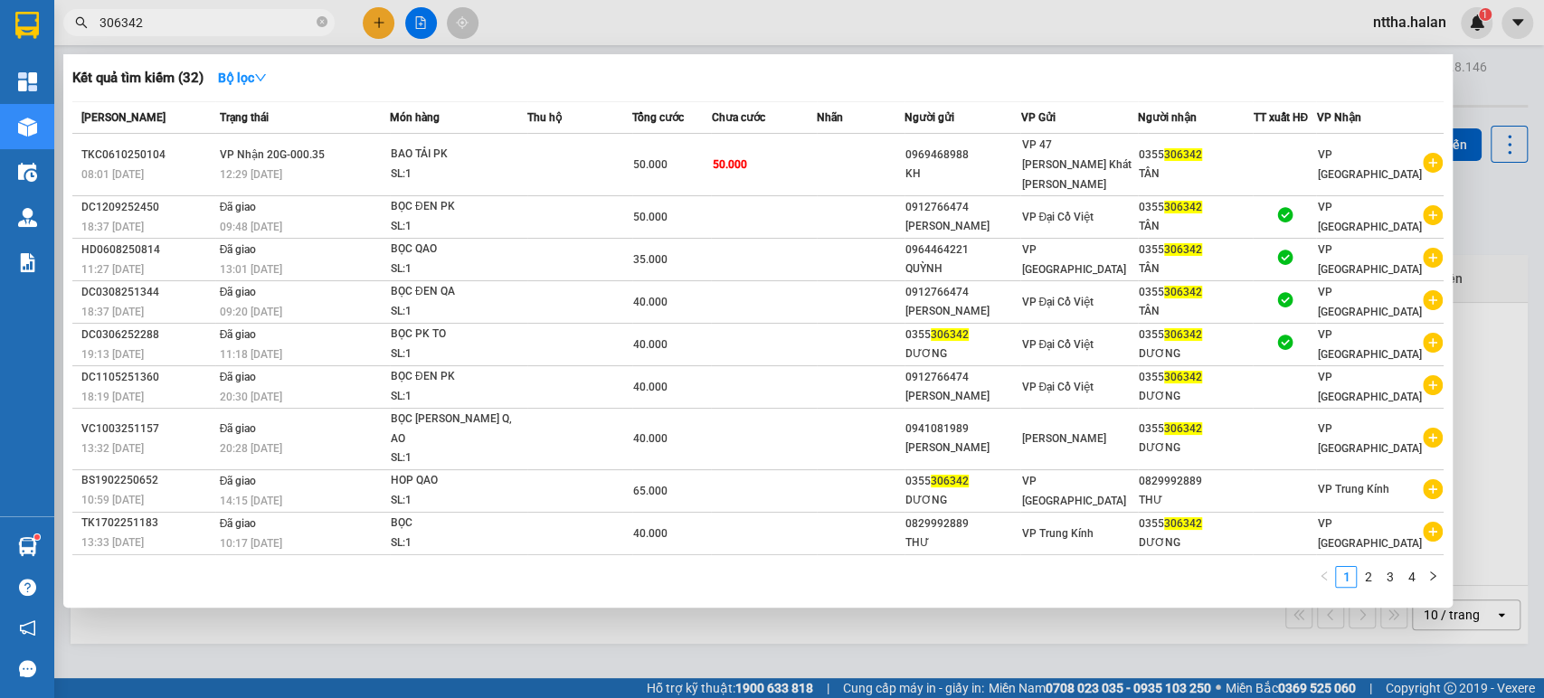
click at [194, 22] on input "306342" at bounding box center [206, 23] width 213 height 20
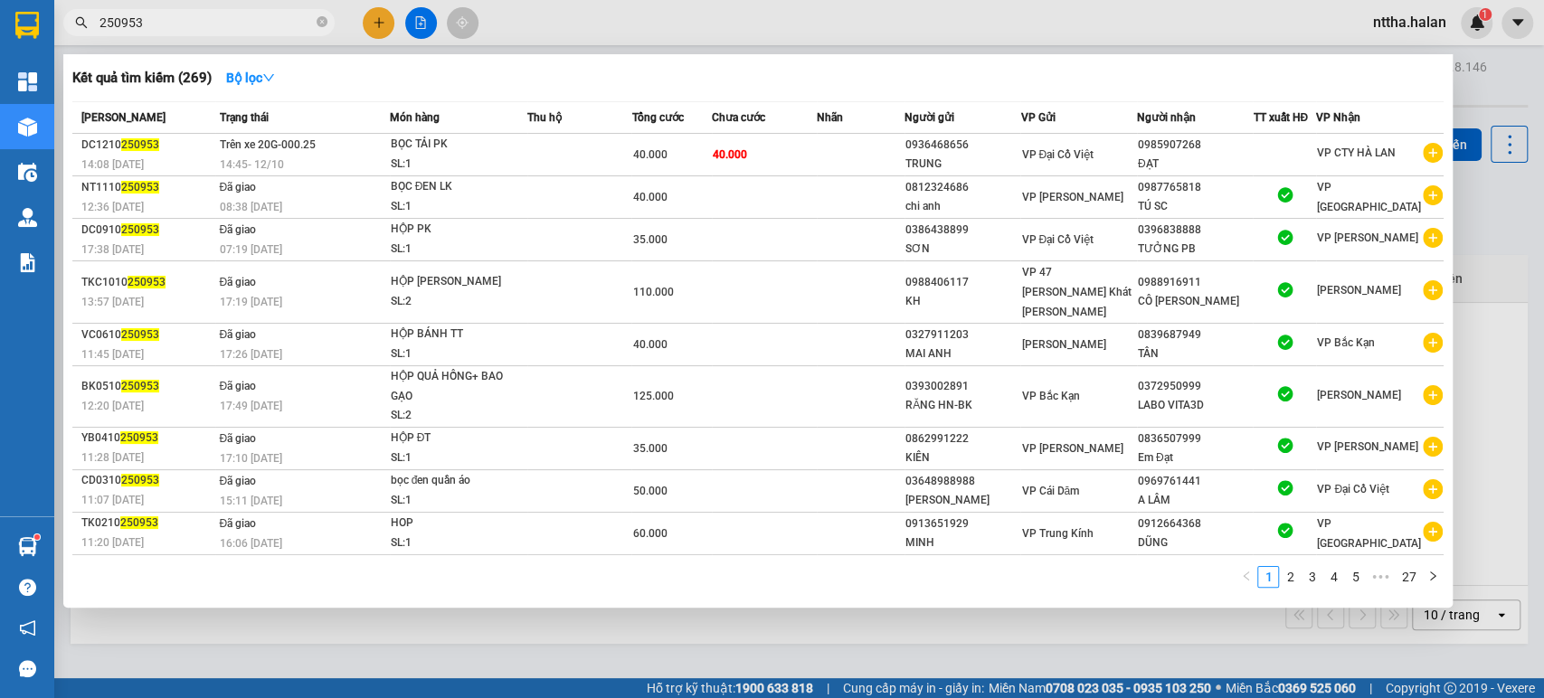
click at [169, 24] on input "250953" at bounding box center [206, 23] width 213 height 20
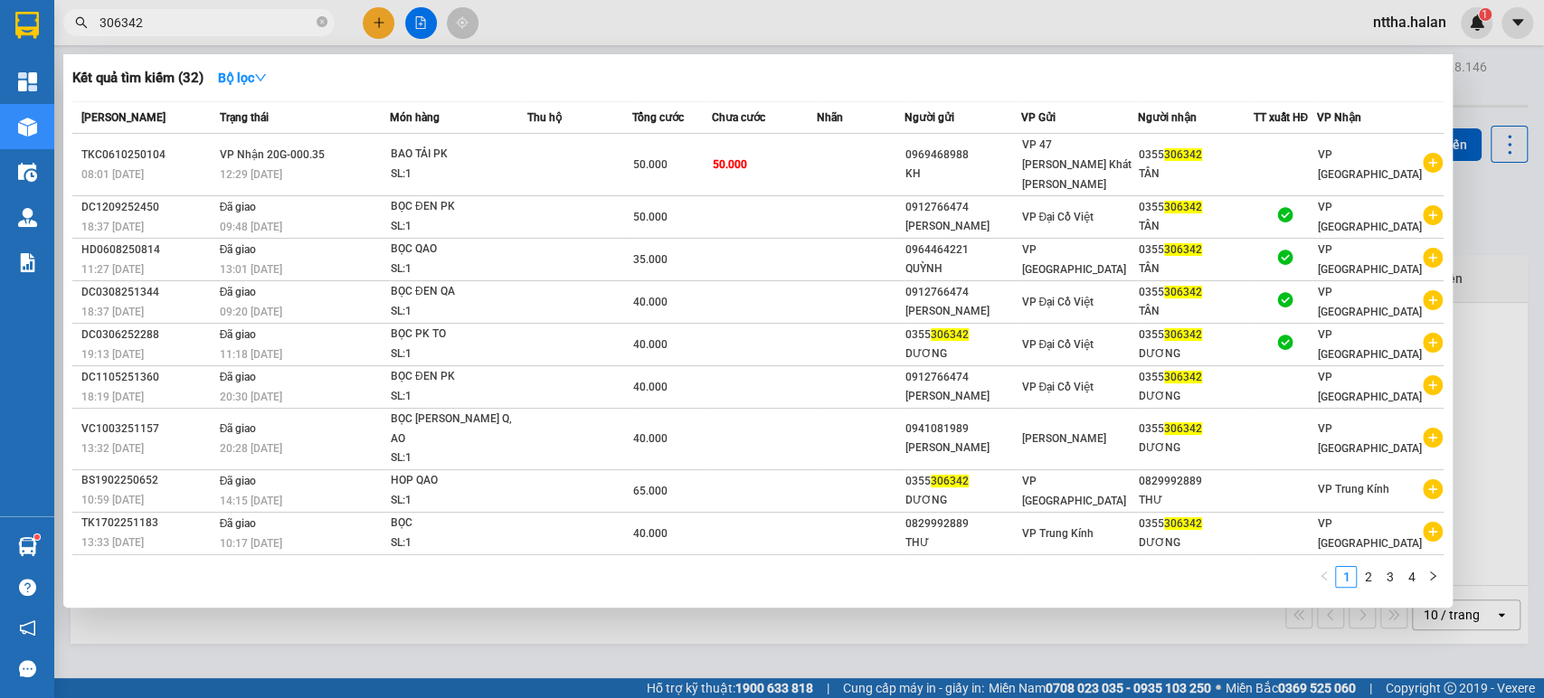
click at [271, 16] on input "306342" at bounding box center [206, 23] width 213 height 20
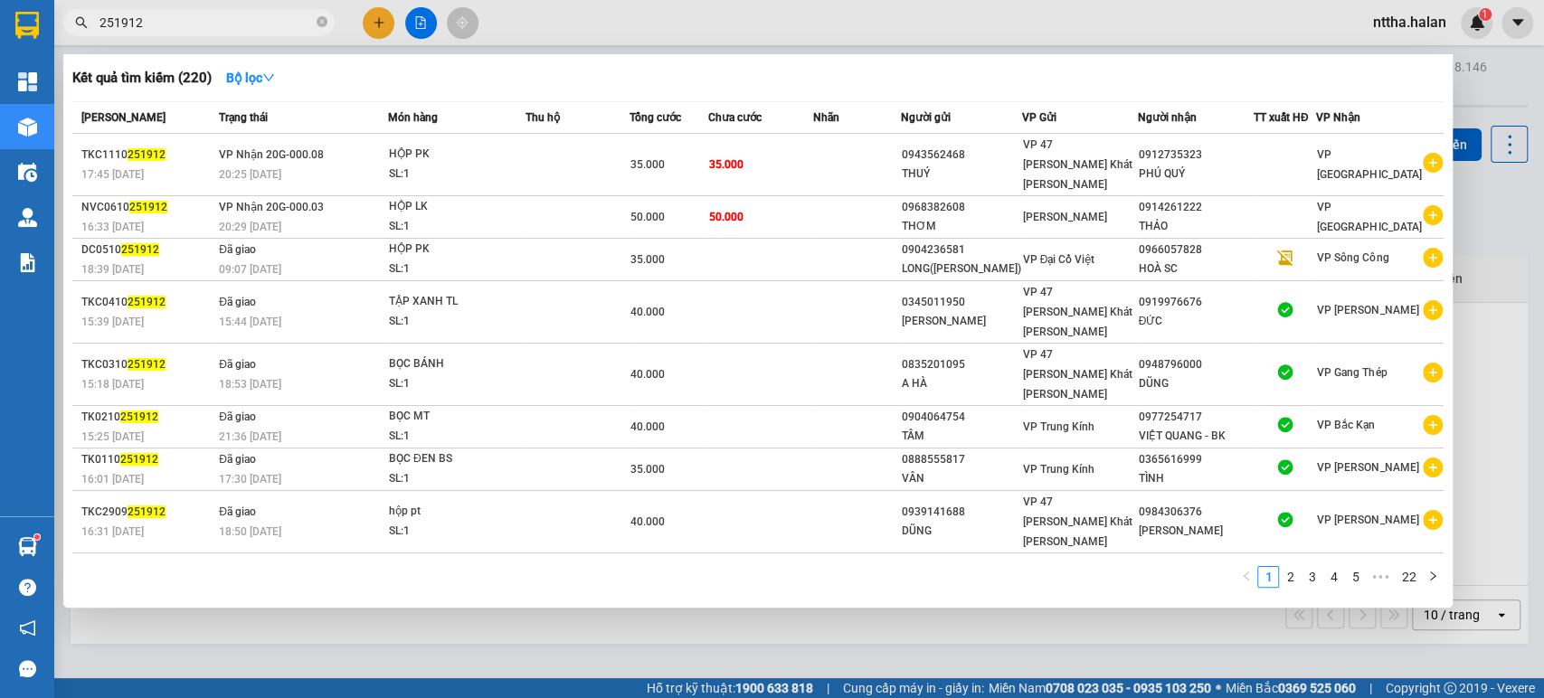
click at [223, 24] on input "251912" at bounding box center [206, 23] width 213 height 20
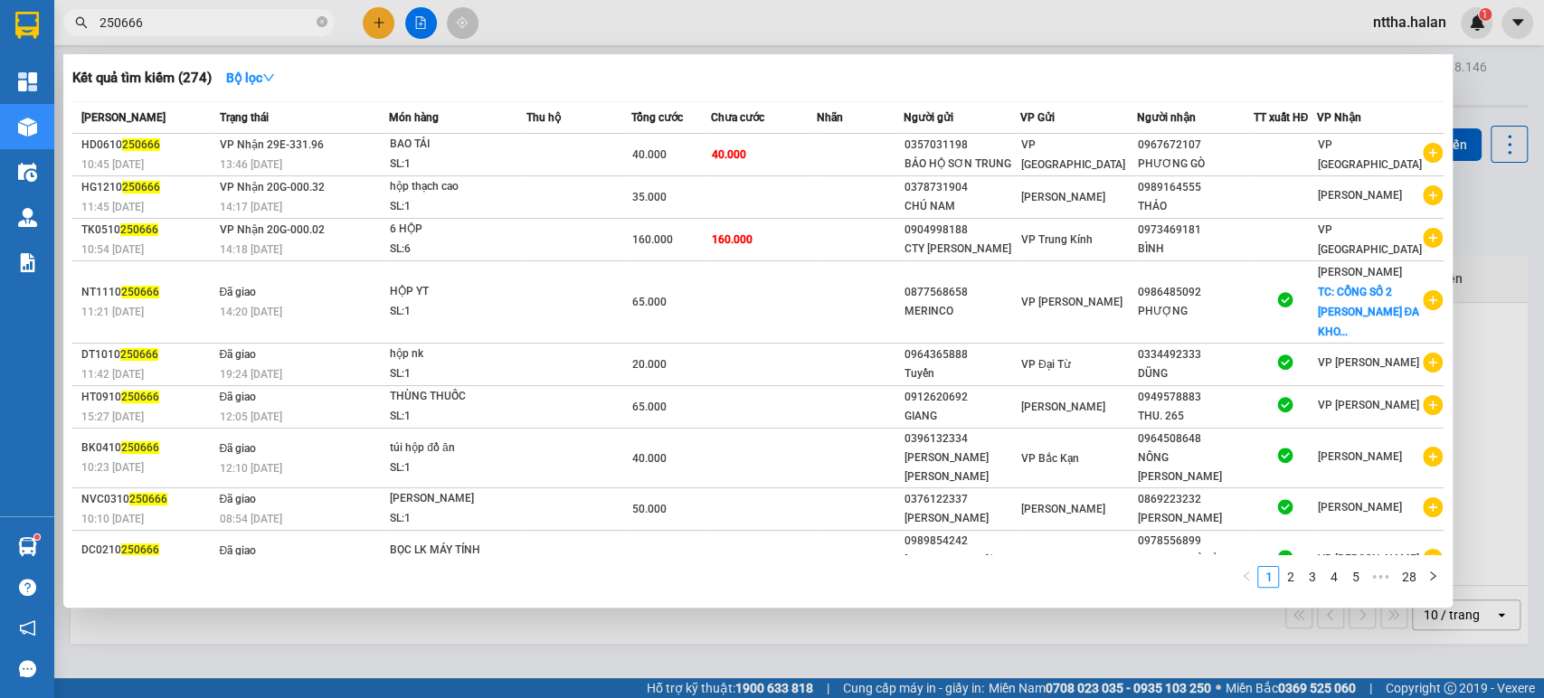
click at [292, 23] on input "250666" at bounding box center [206, 23] width 213 height 20
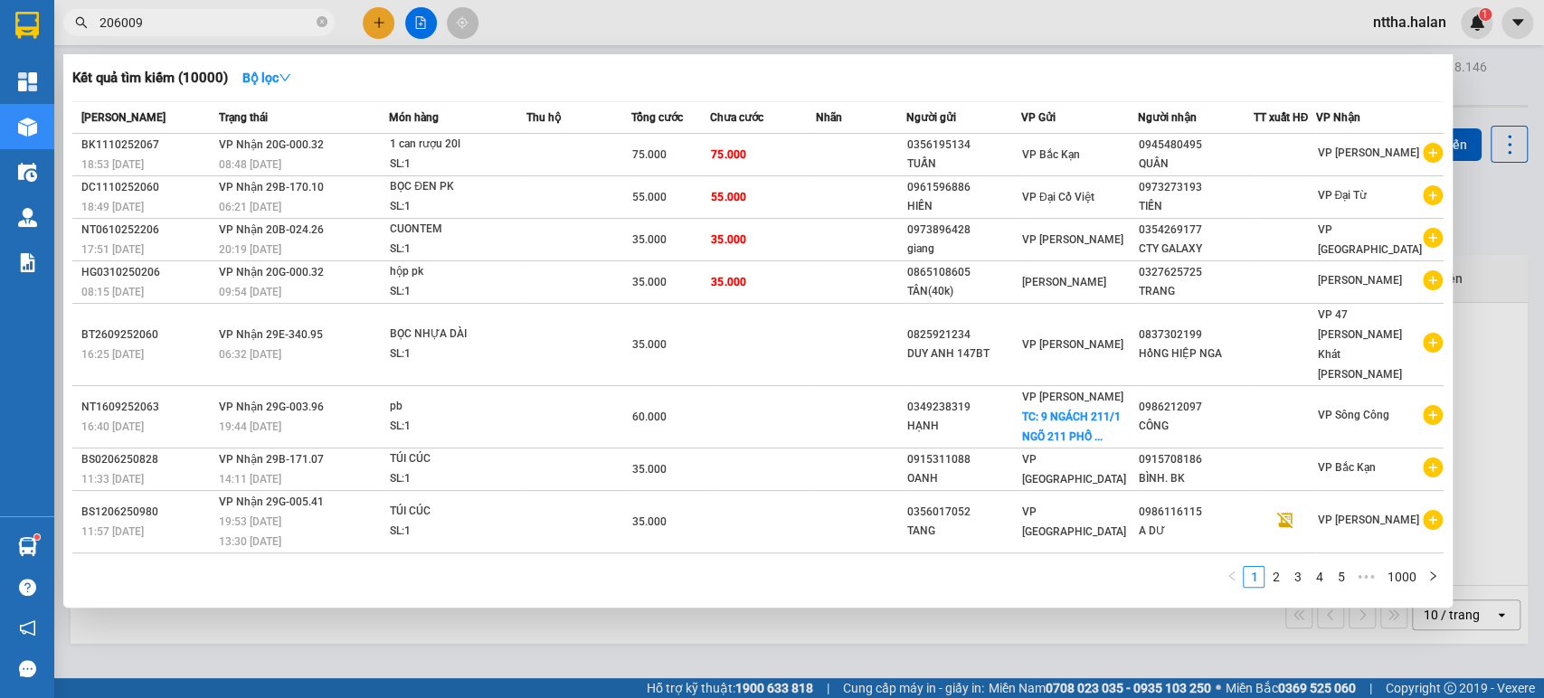
click at [197, 17] on input "206009" at bounding box center [206, 23] width 213 height 20
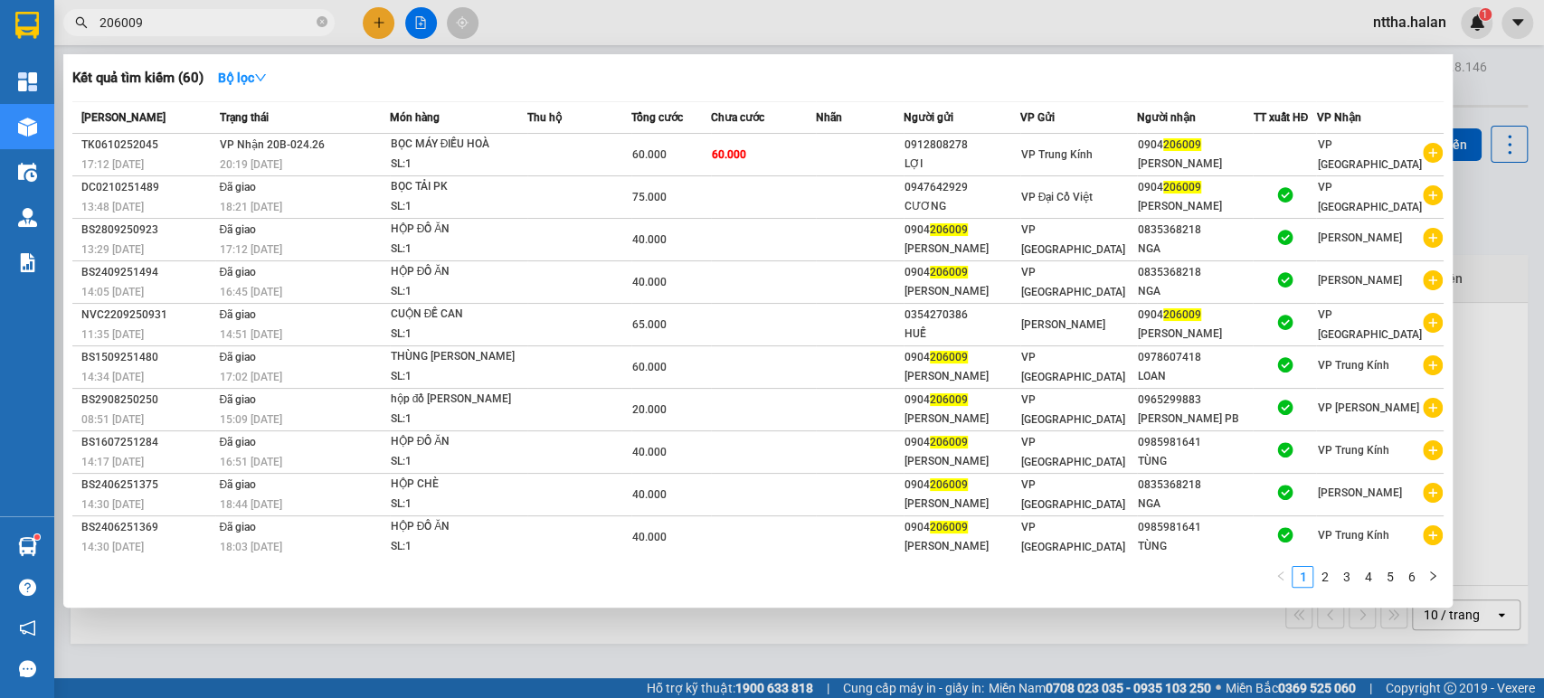
click at [274, 25] on input "206009" at bounding box center [206, 23] width 213 height 20
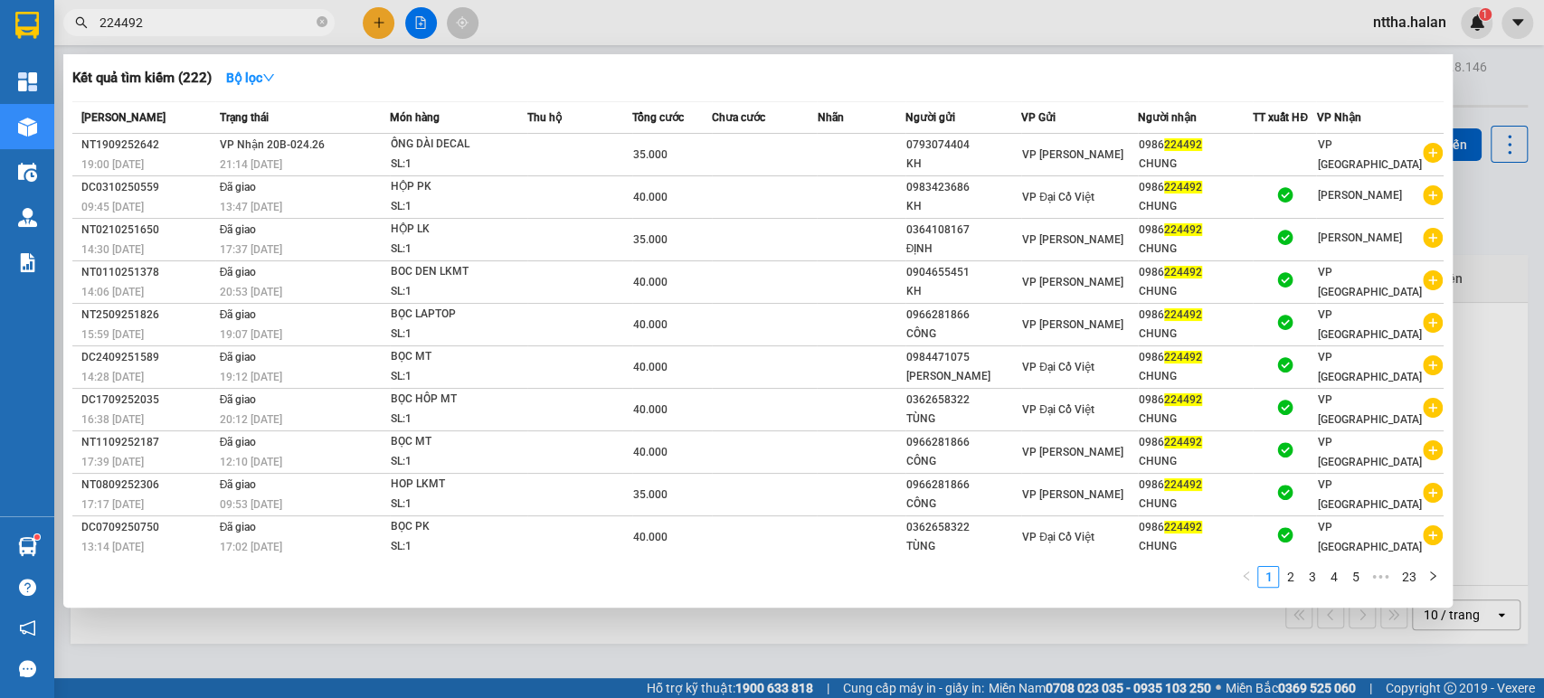
click at [264, 23] on input "224492" at bounding box center [206, 23] width 213 height 20
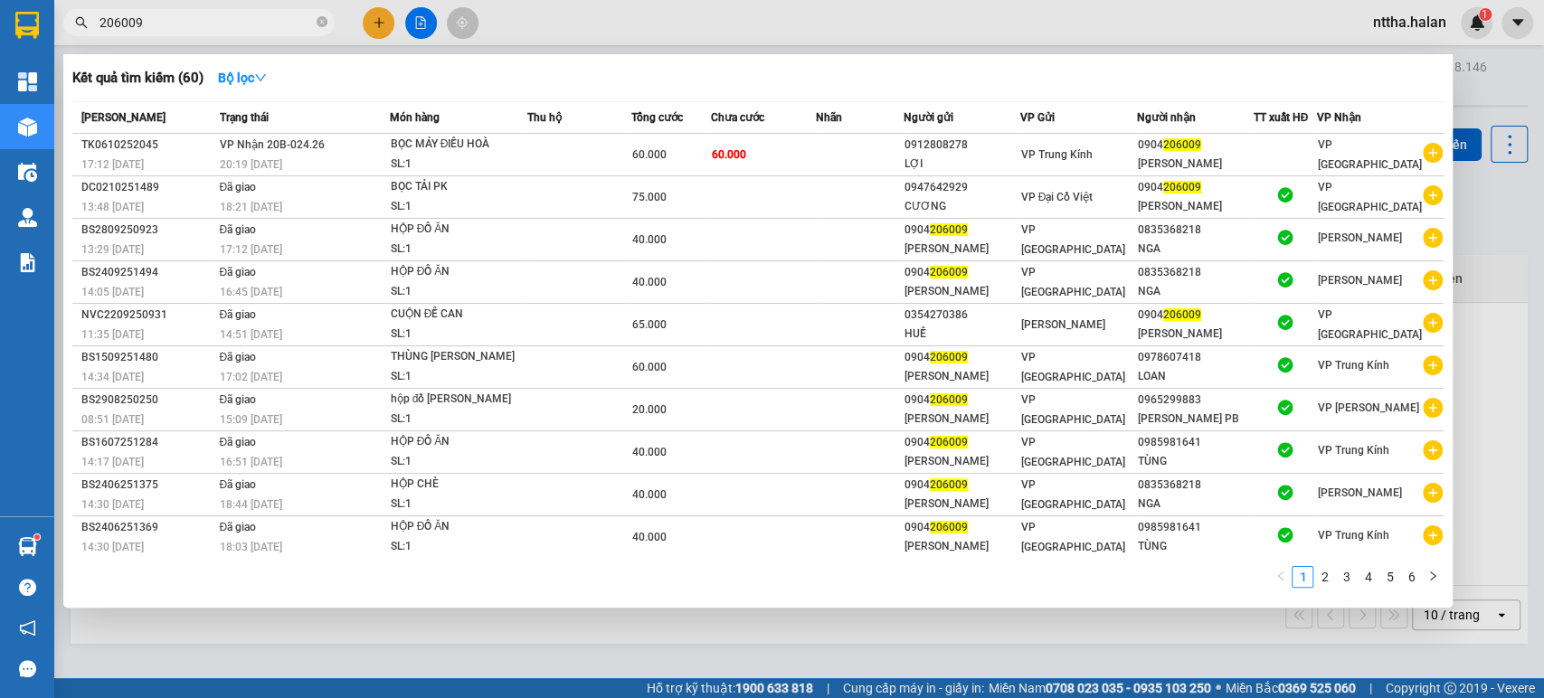
click at [197, 22] on input "206009" at bounding box center [206, 23] width 213 height 20
drag, startPoint x: 197, startPoint y: 22, endPoint x: 981, endPoint y: 12, distance: 783.5
click at [197, 21] on input "206009" at bounding box center [206, 23] width 213 height 20
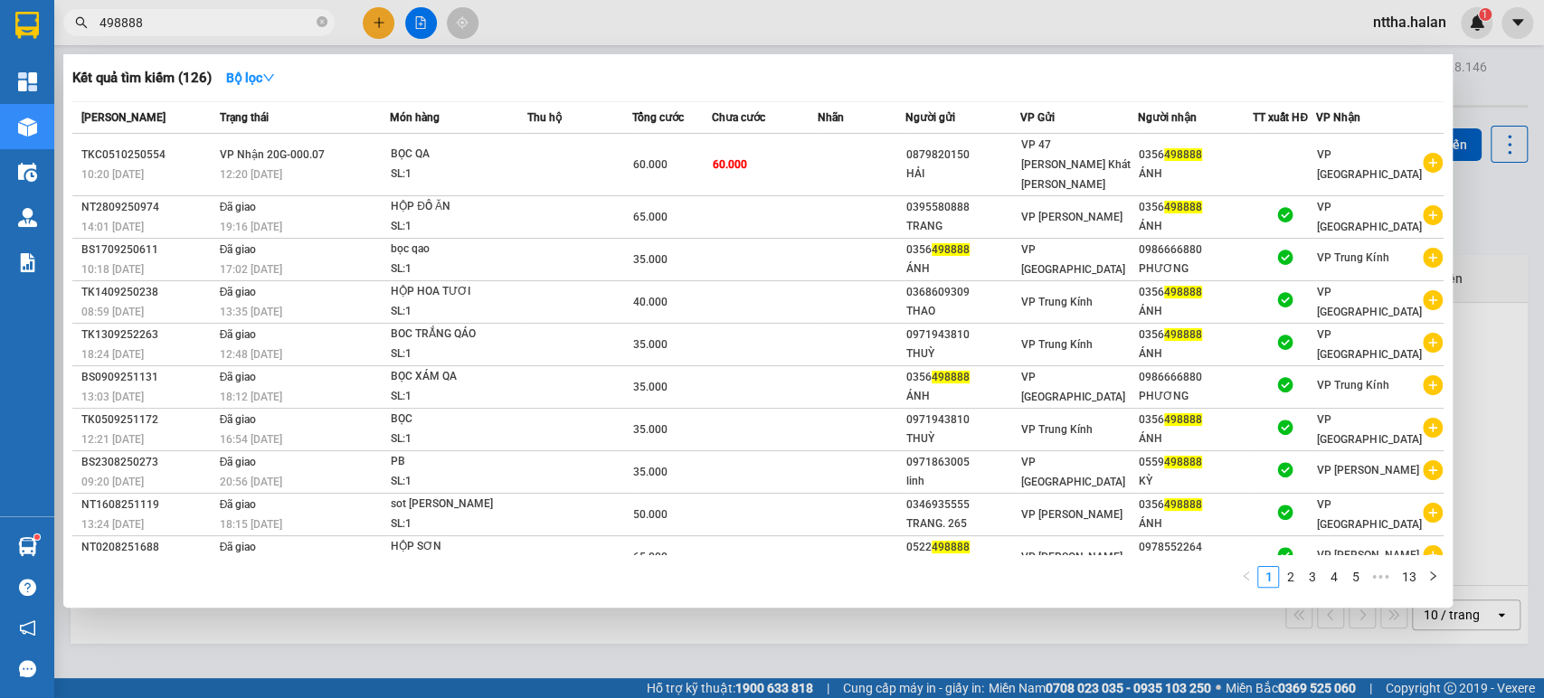
type input "498888"
click at [372, 651] on div at bounding box center [772, 349] width 1544 height 698
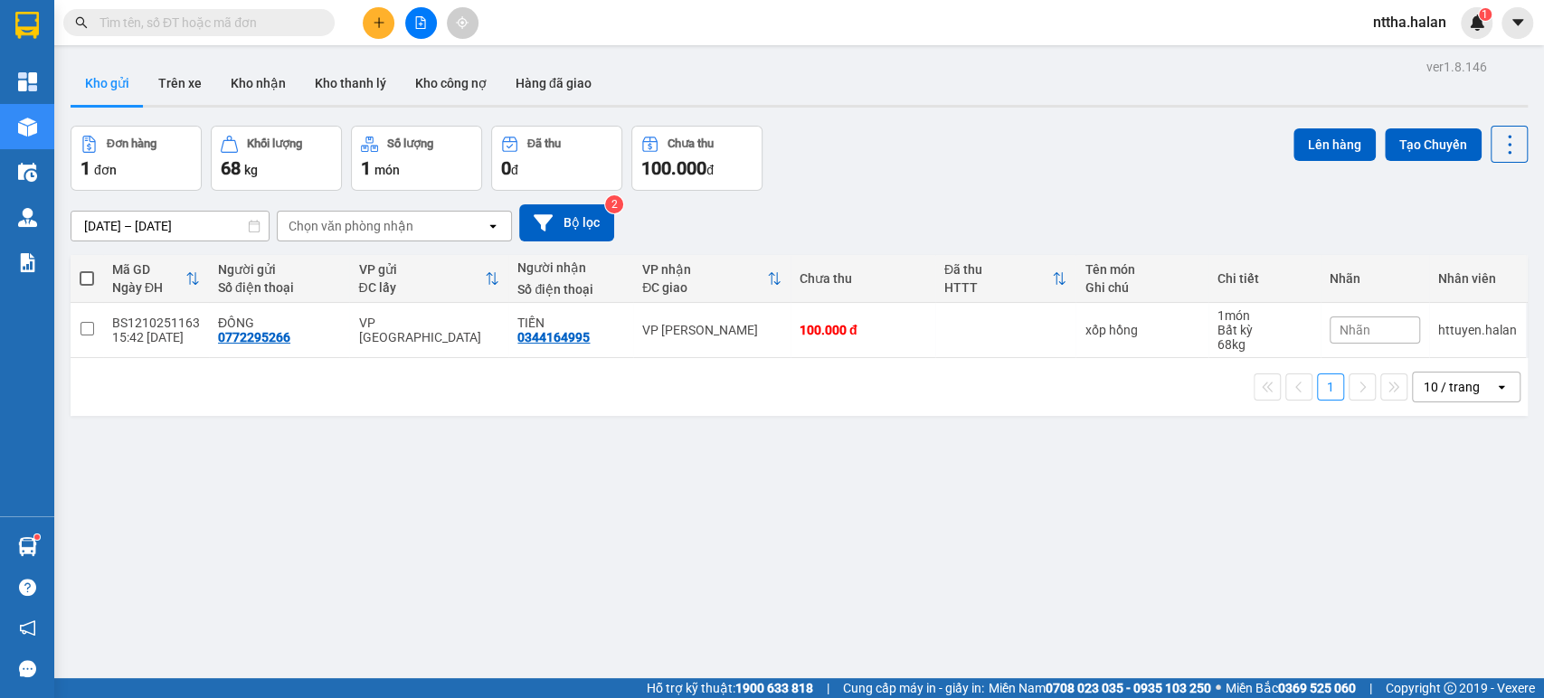
click at [242, 21] on input "text" at bounding box center [206, 23] width 213 height 20
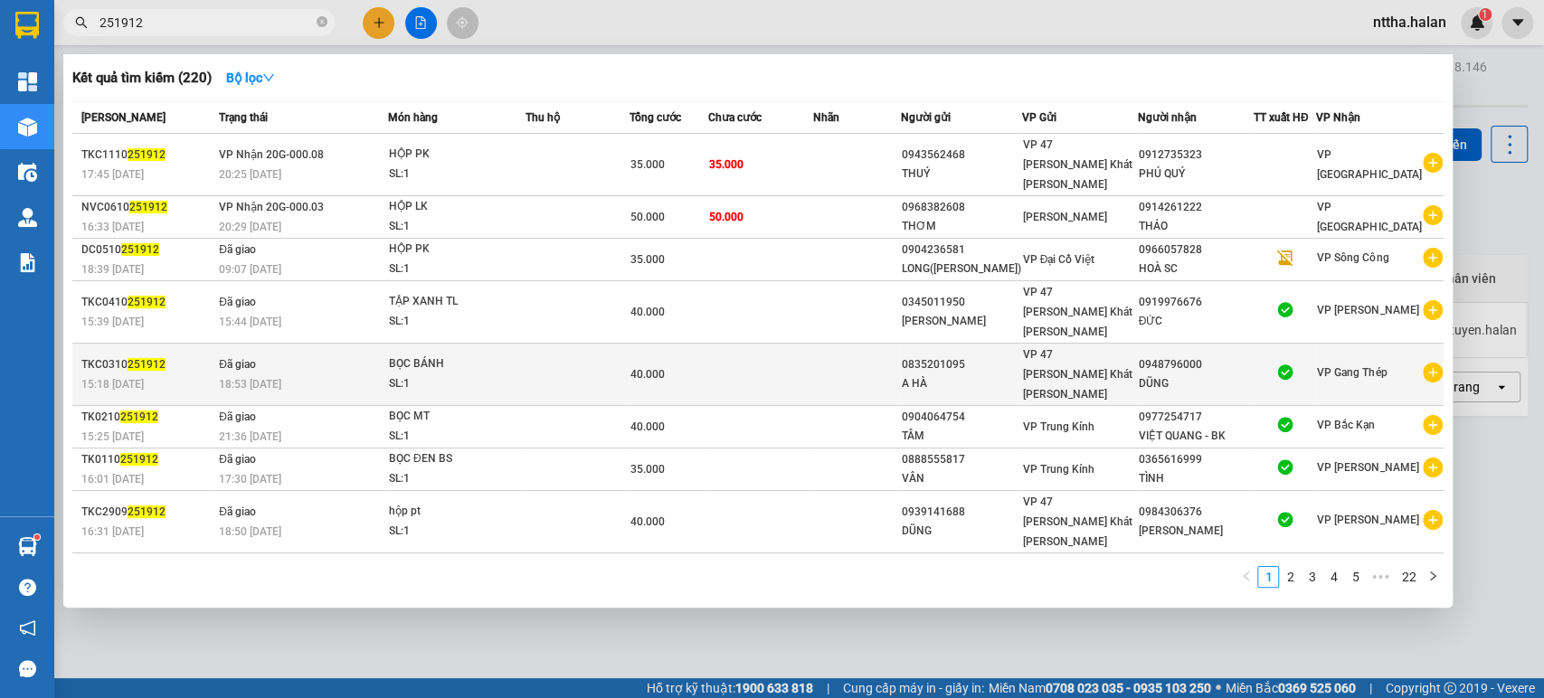
type input "251912"
